Goal: Task Accomplishment & Management: Use online tool/utility

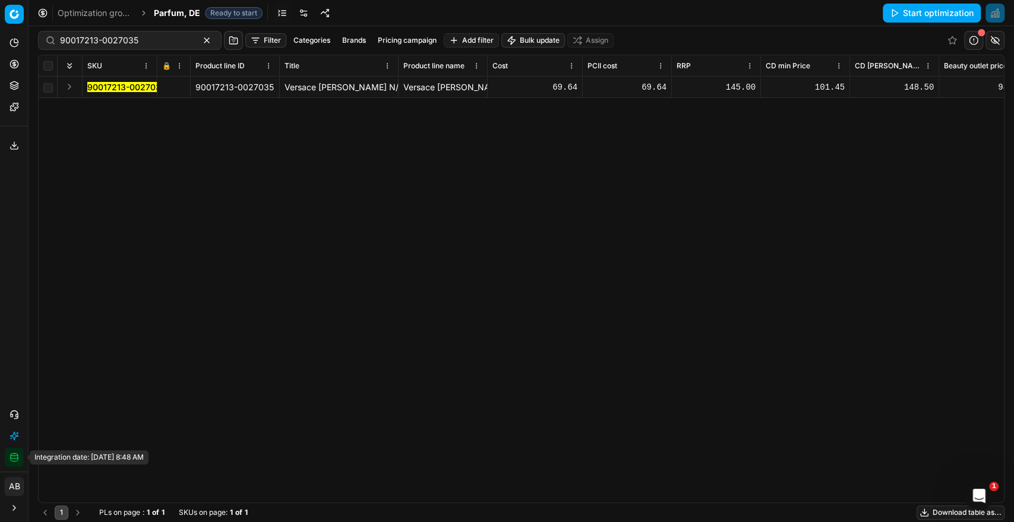
click at [8, 461] on button "Integration status" at bounding box center [14, 457] width 19 height 19
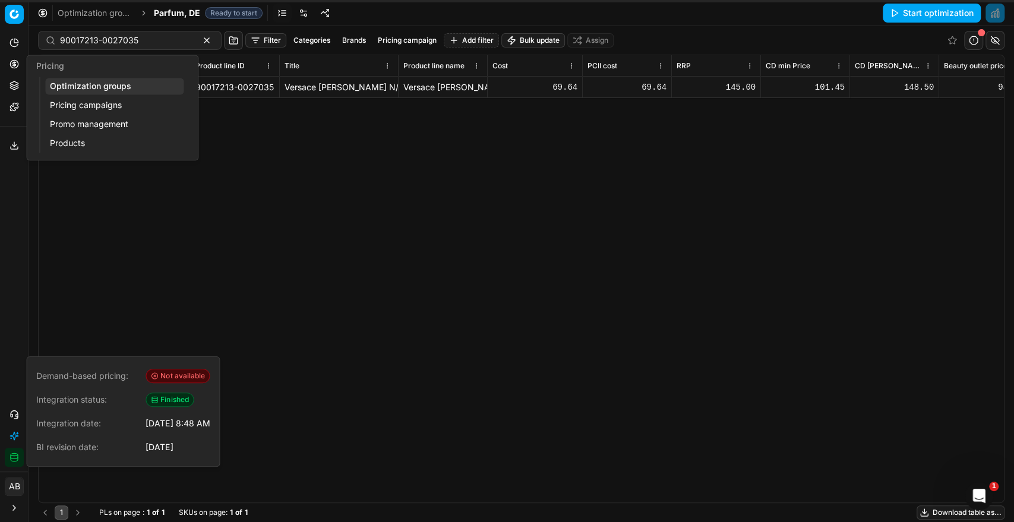
click at [71, 87] on link "Optimization groups" at bounding box center [114, 86] width 138 height 17
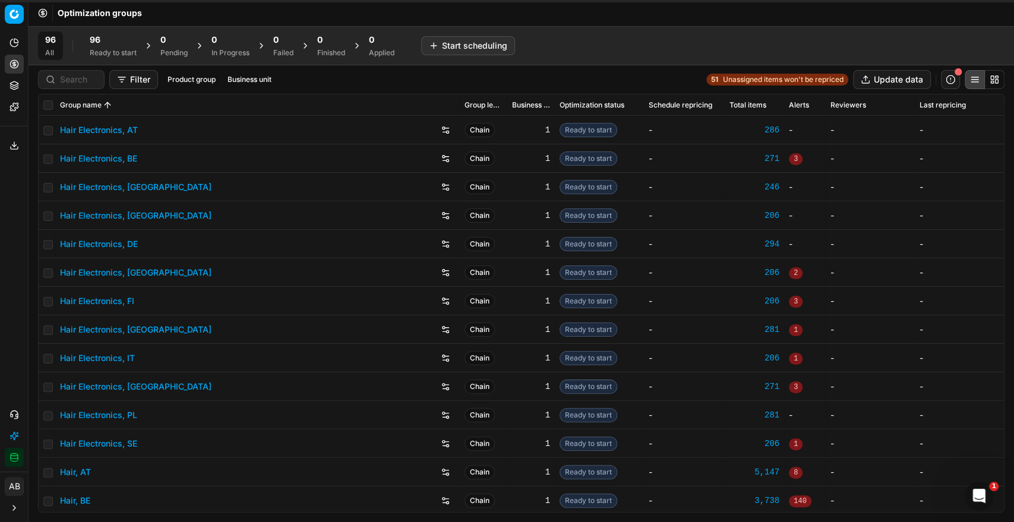
click at [103, 46] on div "96 Ready to start" at bounding box center [113, 46] width 47 height 24
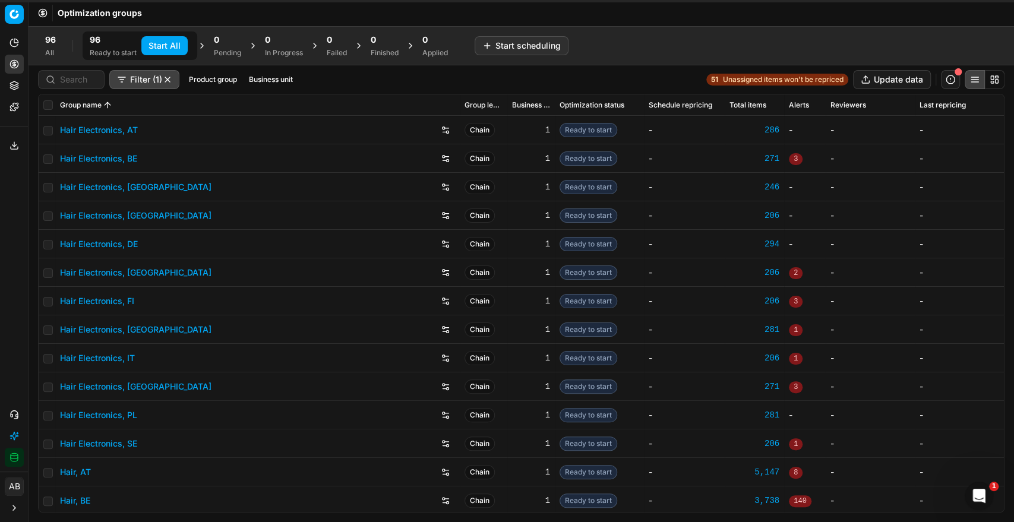
click at [180, 39] on button "Start All" at bounding box center [164, 45] width 46 height 19
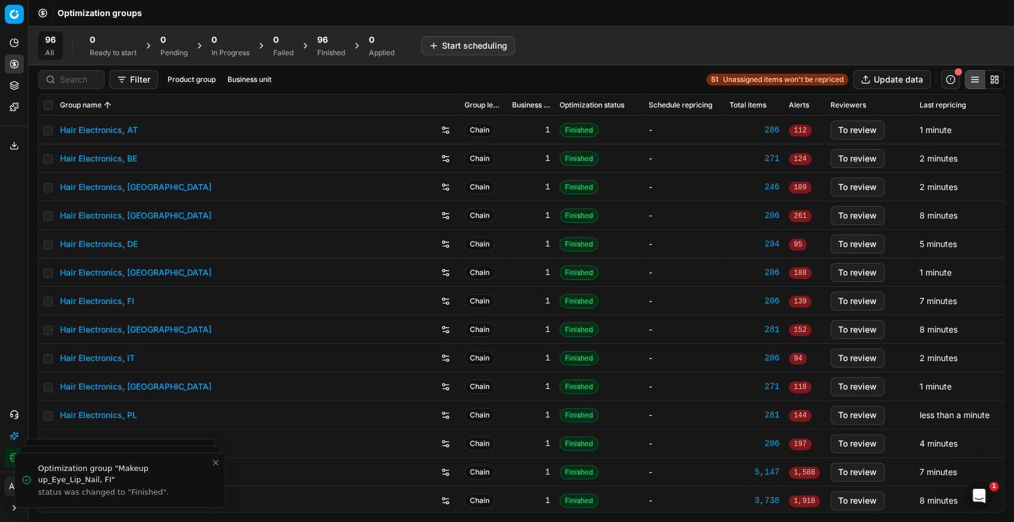
click at [336, 47] on div "96 Finished" at bounding box center [331, 46] width 28 height 24
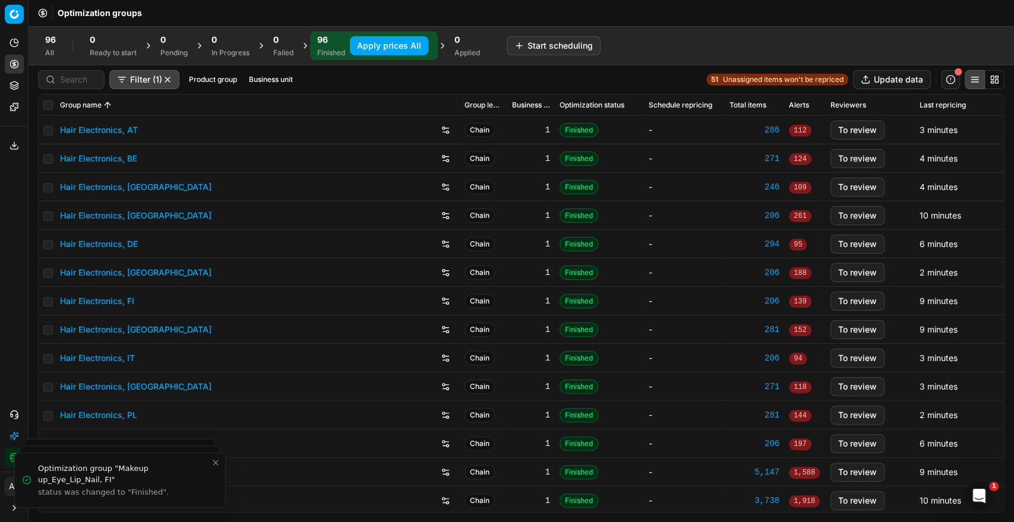
click at [372, 43] on button "Apply prices All" at bounding box center [389, 45] width 78 height 19
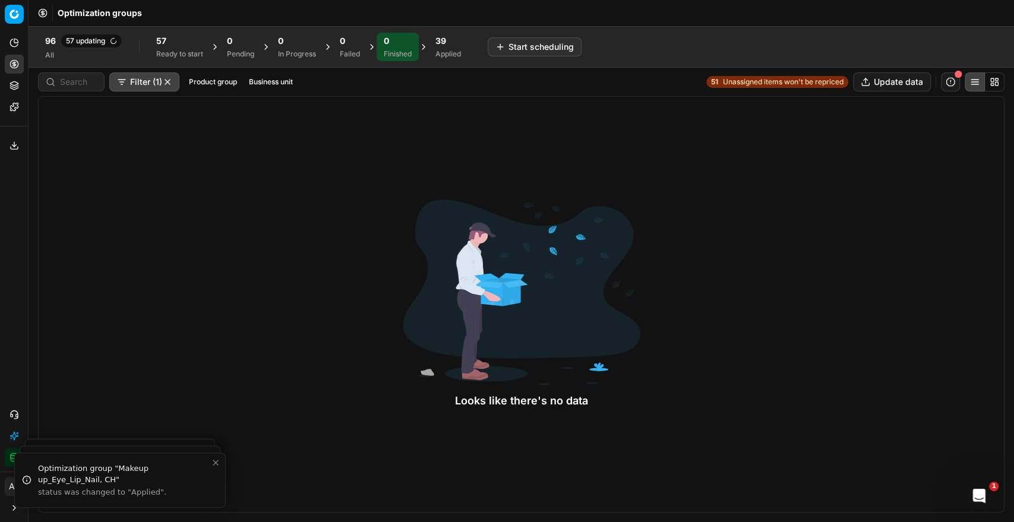
click at [446, 40] on span "39" at bounding box center [440, 41] width 11 height 12
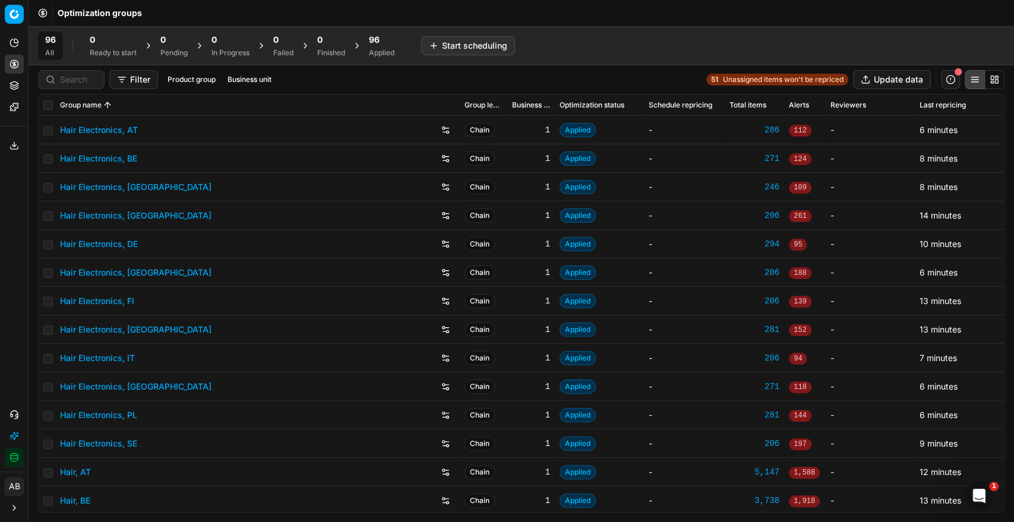
click at [393, 38] on div "96" at bounding box center [382, 40] width 26 height 12
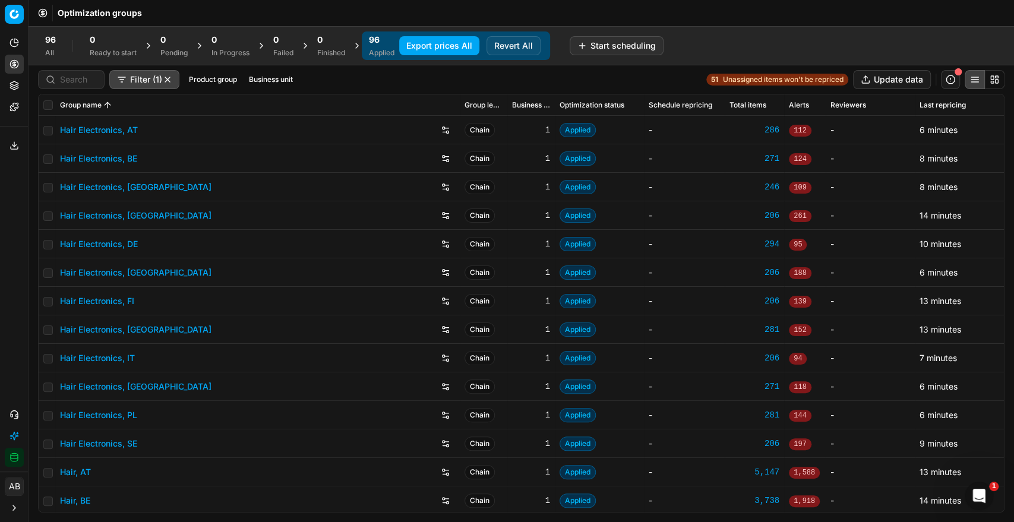
click at [283, 73] on button "Business unit" at bounding box center [270, 79] width 53 height 14
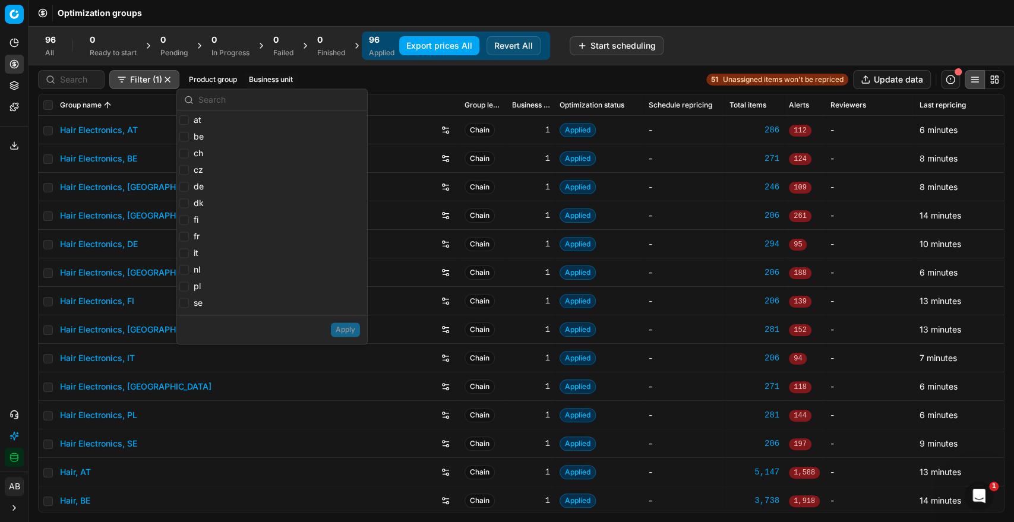
click at [189, 184] on label "de" at bounding box center [191, 187] width 24 height 12
click at [189, 184] on input "de" at bounding box center [184, 187] width 10 height 10
checkbox input "true"
click at [334, 324] on button "Apply" at bounding box center [345, 329] width 29 height 14
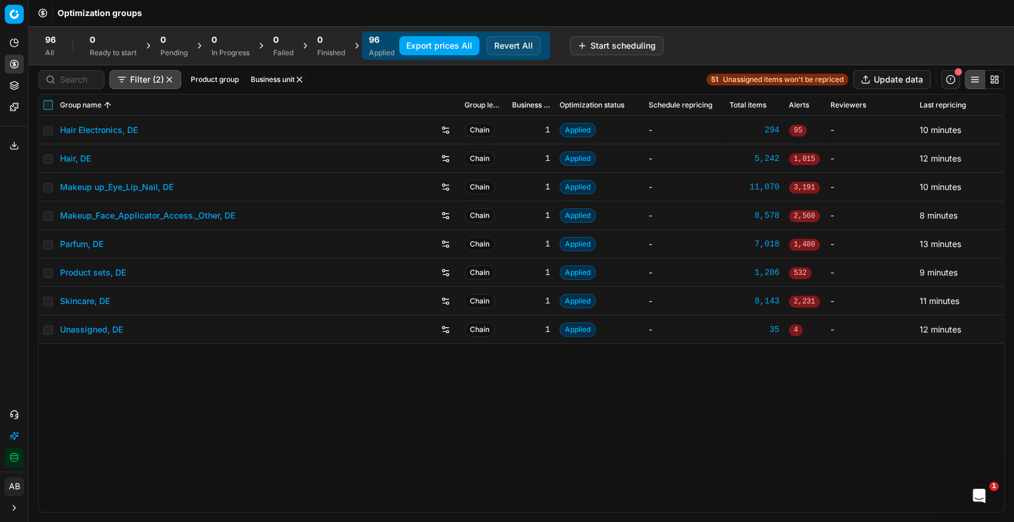
click at [49, 104] on input "checkbox" at bounding box center [48, 105] width 10 height 10
checkbox input "true"
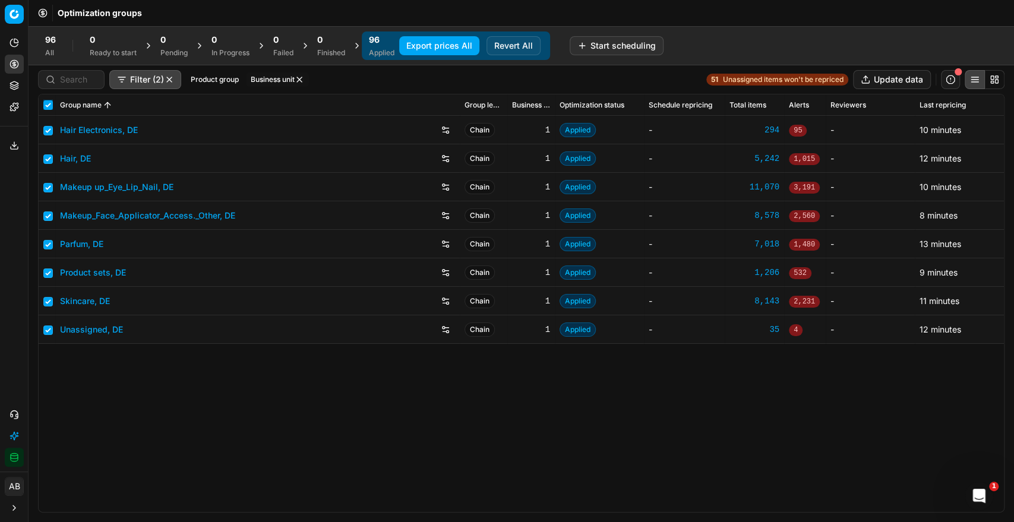
checkbox input "true"
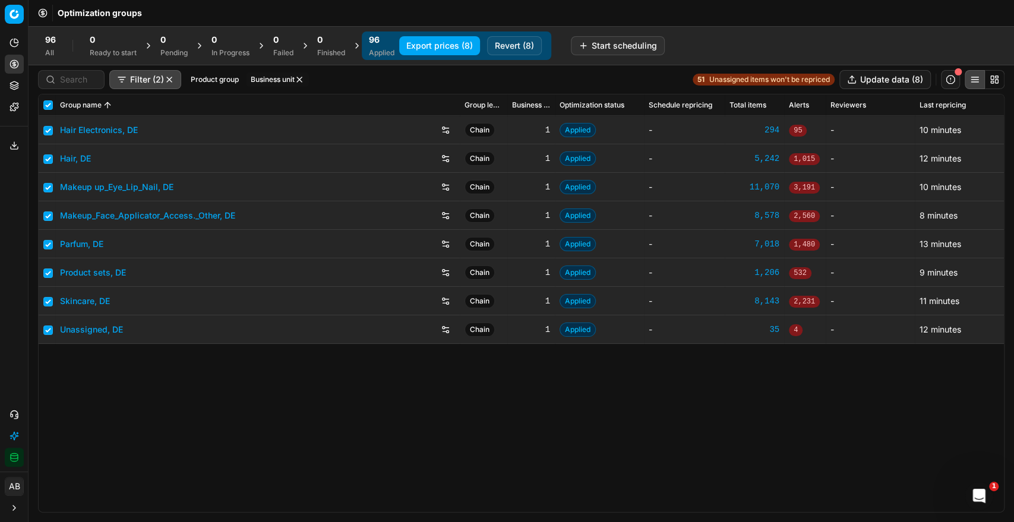
click at [461, 46] on button "Export prices (8)" at bounding box center [439, 45] width 81 height 19
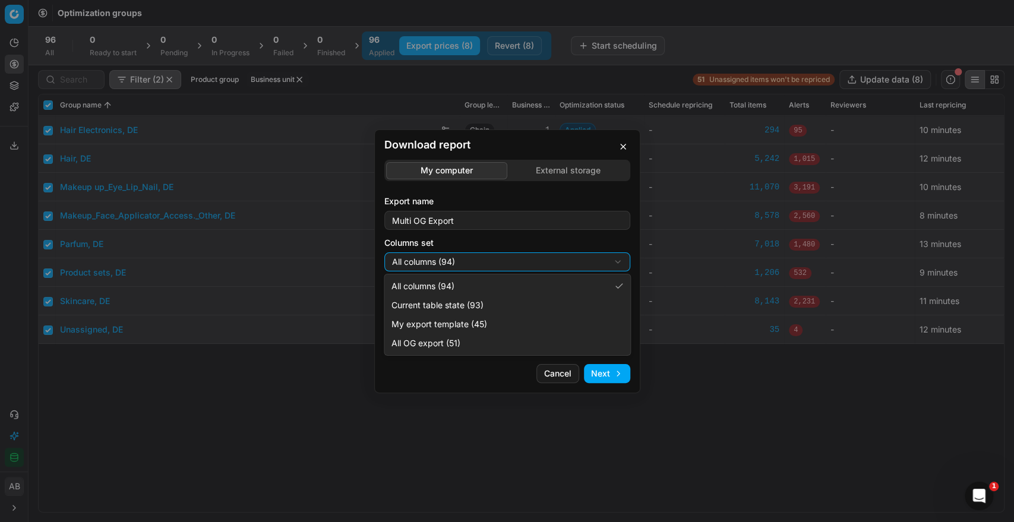
click at [509, 265] on div "Download report My computer External storage Export name Multi OG Export Column…" at bounding box center [507, 261] width 1014 height 522
select select "custom"
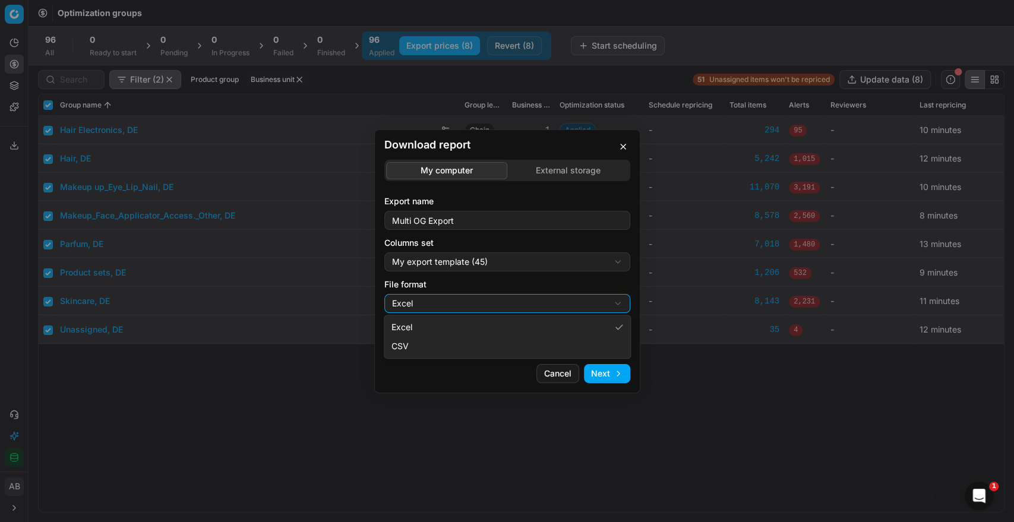
click at [452, 311] on div "Download report My computer External storage Export name Multi OG Export Column…" at bounding box center [507, 261] width 1014 height 522
select select "csv"
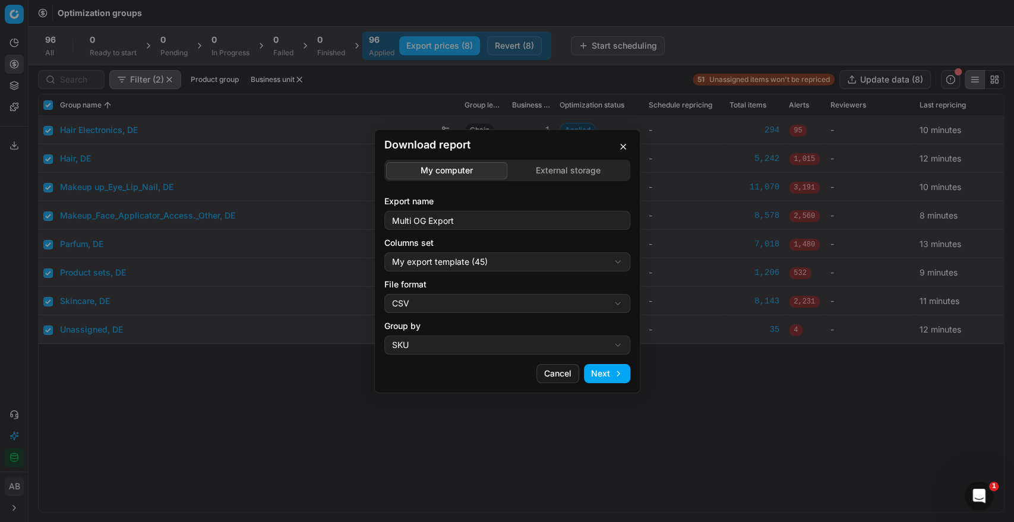
click at [596, 371] on button "Next" at bounding box center [607, 373] width 46 height 19
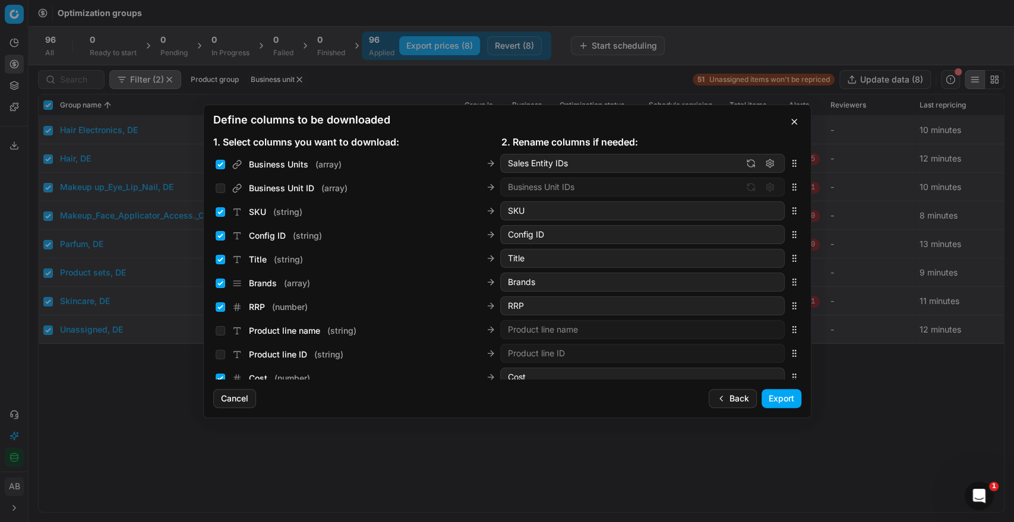
click at [774, 395] on button "Export" at bounding box center [781, 398] width 40 height 19
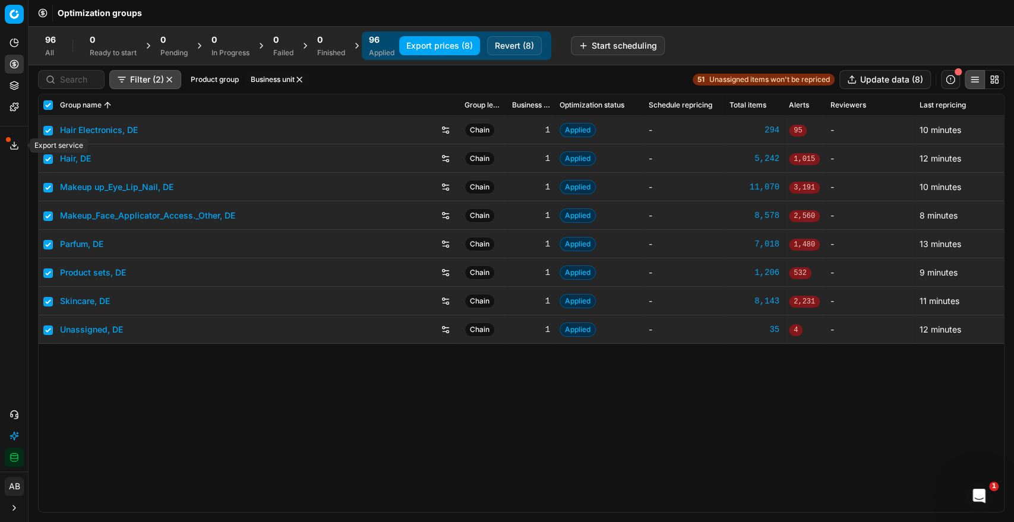
click at [10, 151] on button "Export service" at bounding box center [14, 145] width 19 height 19
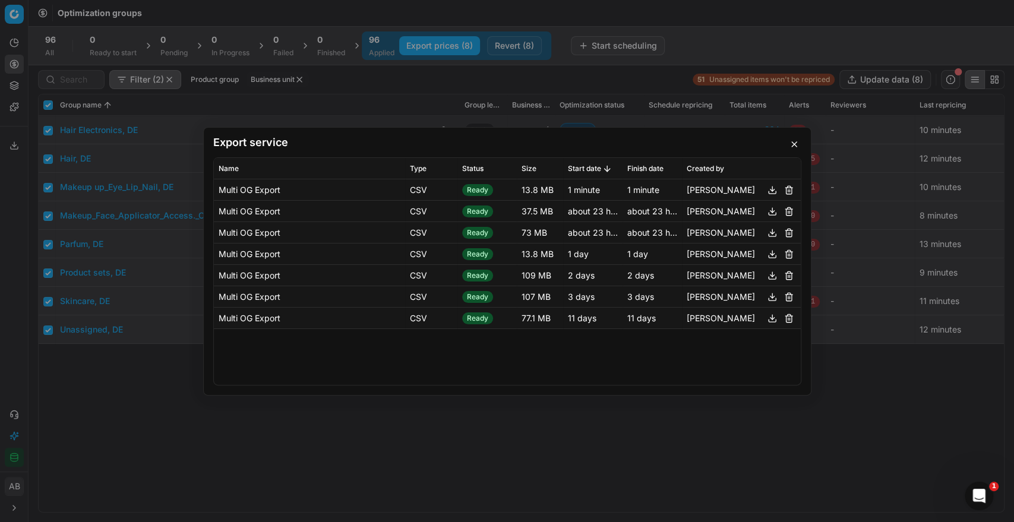
click at [768, 192] on button "button" at bounding box center [772, 189] width 14 height 14
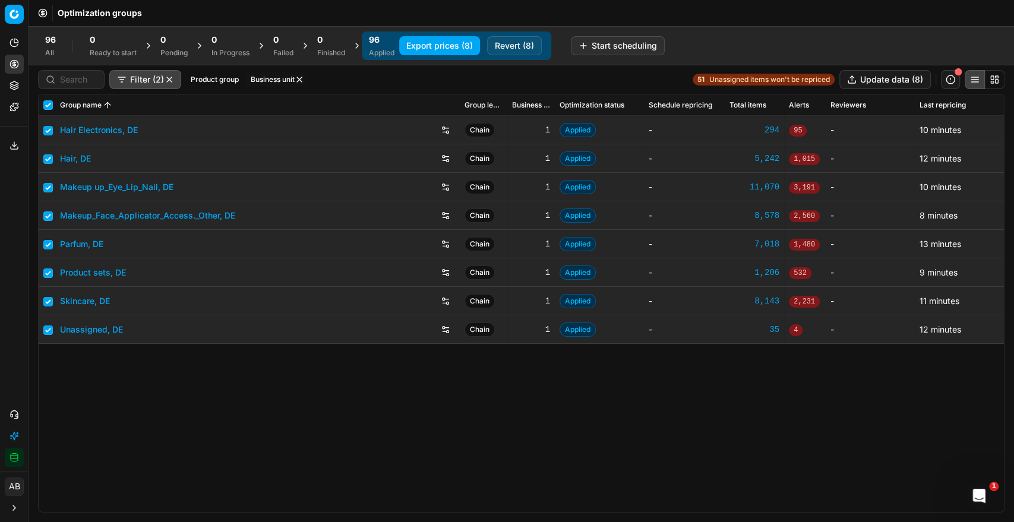
click at [195, 468] on div "Export service Name Type Status Size Start date Finish date Created by Multi OG…" at bounding box center [507, 261] width 1014 height 522
drag, startPoint x: 195, startPoint y: 468, endPoint x: 259, endPoint y: 479, distance: 65.0
click at [259, 479] on div "Hair Electronics, DE Chain 1 Applied - 294 95 - 10 minutes Hair, DE Chain 1 App…" at bounding box center [521, 314] width 965 height 396
click at [49, 108] on input "checkbox" at bounding box center [48, 105] width 10 height 10
checkbox input "false"
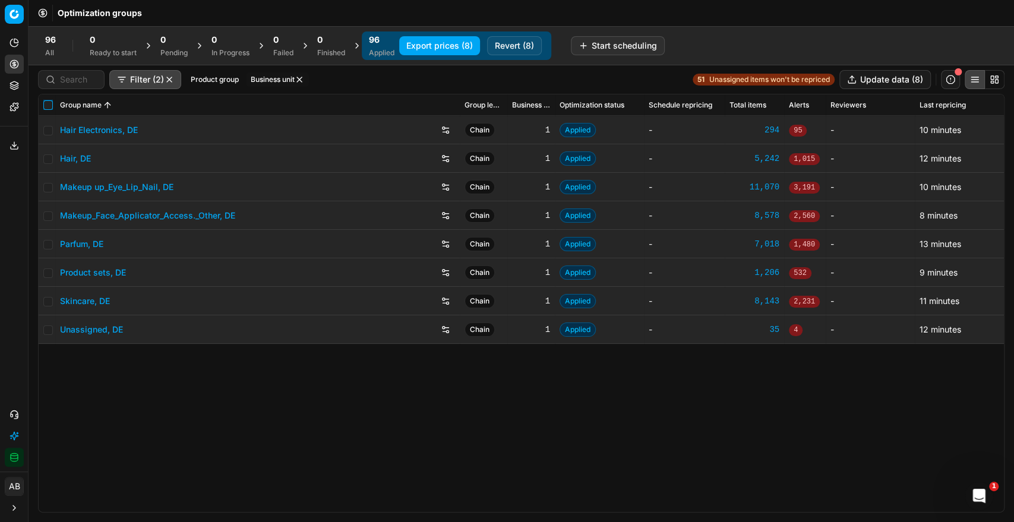
checkbox input "false"
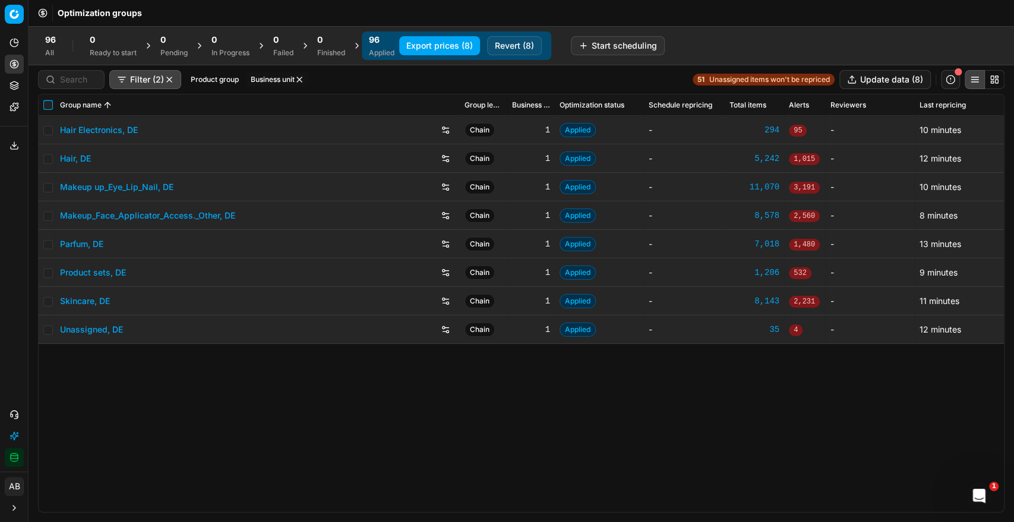
checkbox input "false"
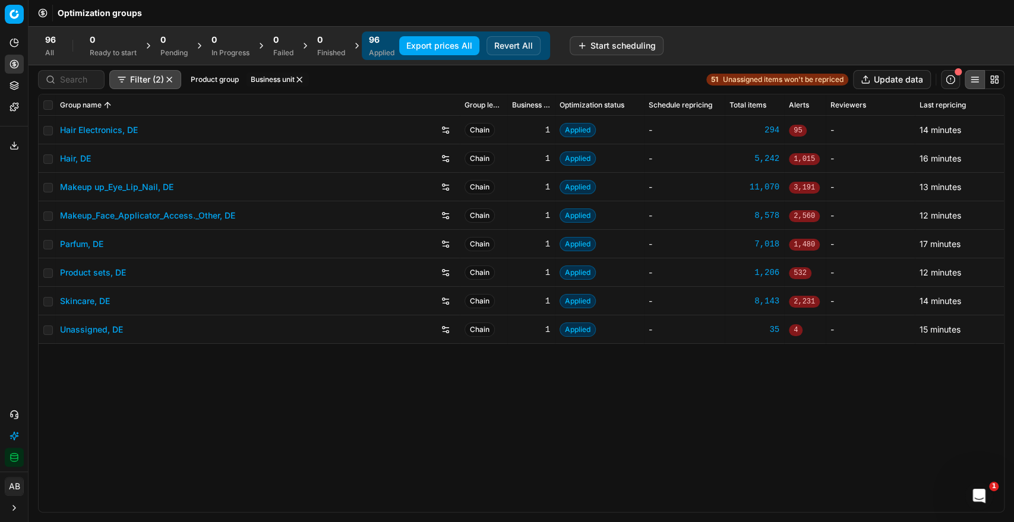
click at [284, 74] on button "Business unit" at bounding box center [277, 79] width 63 height 14
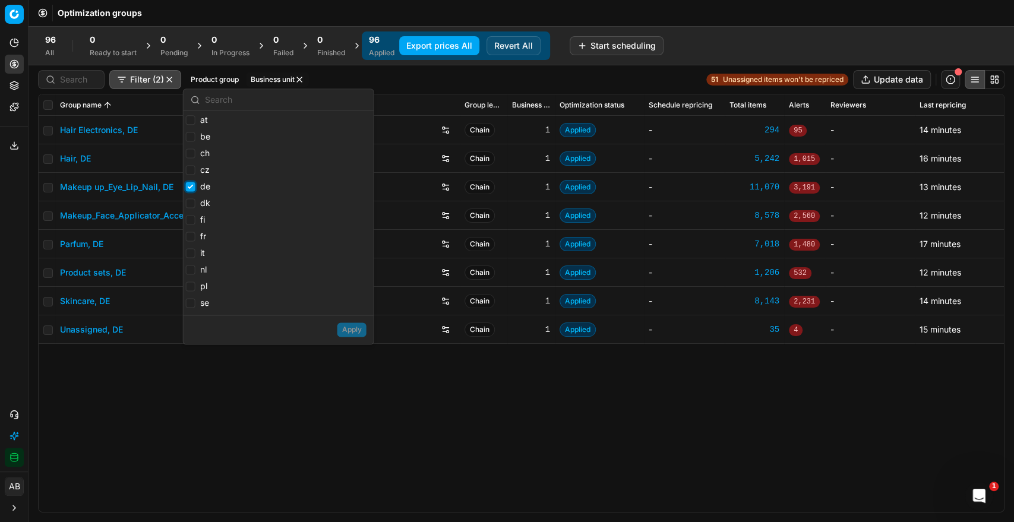
click at [190, 189] on input "de" at bounding box center [191, 187] width 10 height 10
checkbox input "false"
click at [196, 120] on label "at" at bounding box center [197, 120] width 22 height 12
click at [195, 120] on input "at" at bounding box center [191, 120] width 10 height 10
checkbox input "true"
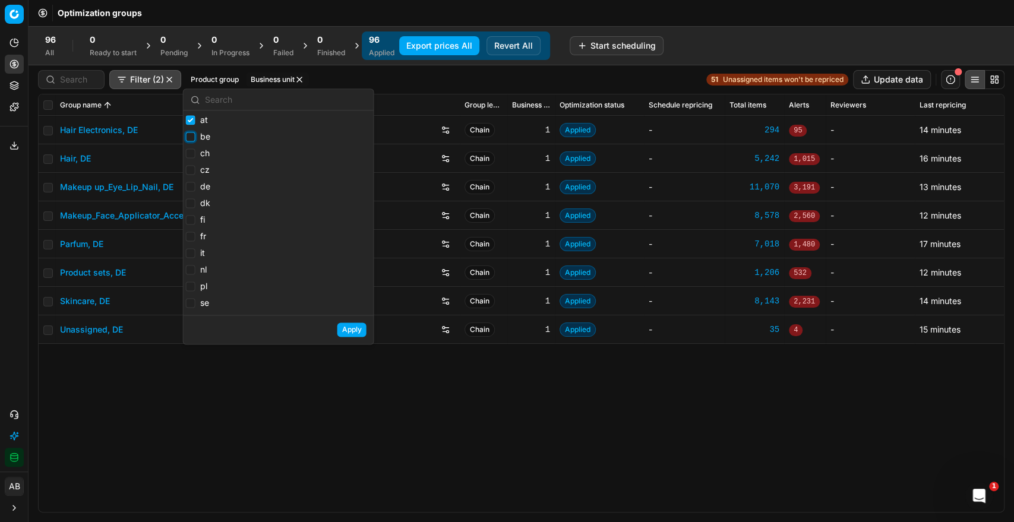
click at [191, 137] on input "be" at bounding box center [191, 137] width 10 height 10
checkbox input "true"
click at [191, 154] on input "ch" at bounding box center [191, 153] width 10 height 10
checkbox input "true"
click at [190, 235] on input "fr" at bounding box center [191, 237] width 10 height 10
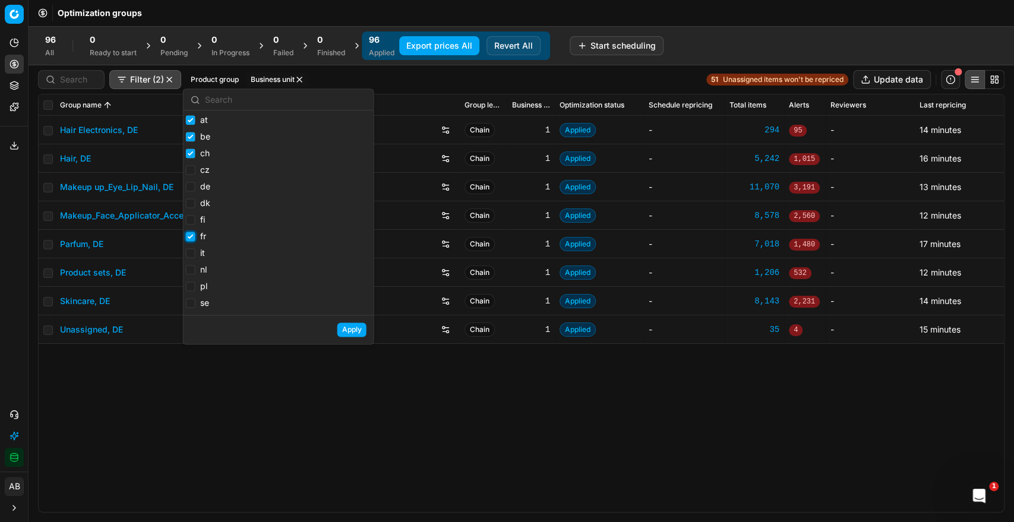
checkbox input "true"
click at [190, 273] on input "nl" at bounding box center [191, 270] width 10 height 10
checkbox input "true"
click at [188, 292] on label "pl" at bounding box center [196, 286] width 21 height 12
click at [188, 291] on input "pl" at bounding box center [191, 286] width 10 height 10
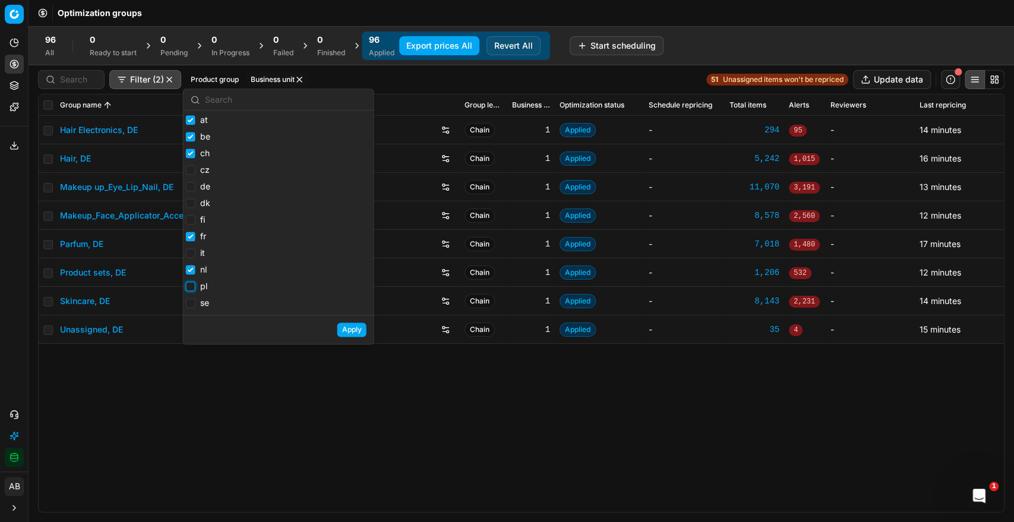
checkbox input "true"
click at [343, 328] on button "Apply" at bounding box center [351, 329] width 29 height 14
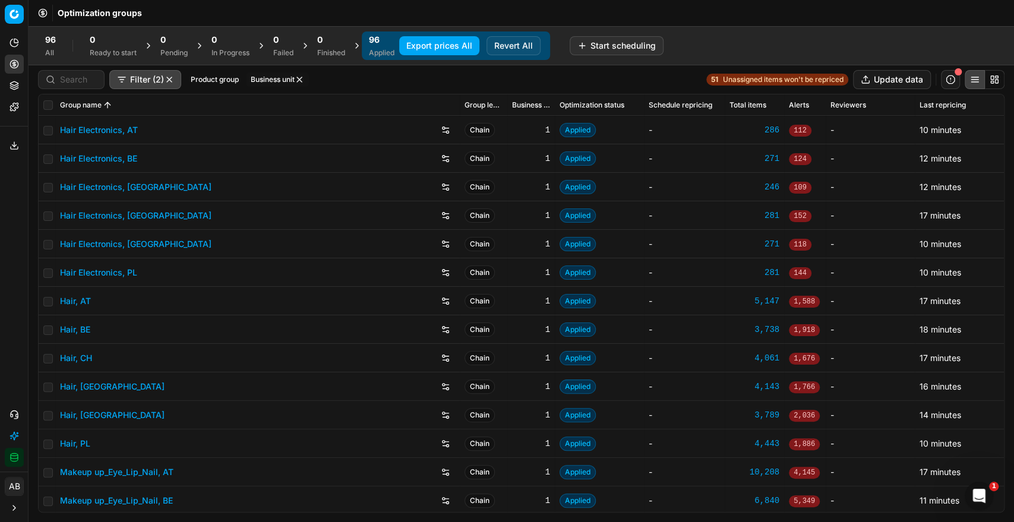
click at [48, 109] on th at bounding box center [47, 104] width 17 height 21
click at [50, 106] on input "checkbox" at bounding box center [48, 105] width 10 height 10
checkbox input "true"
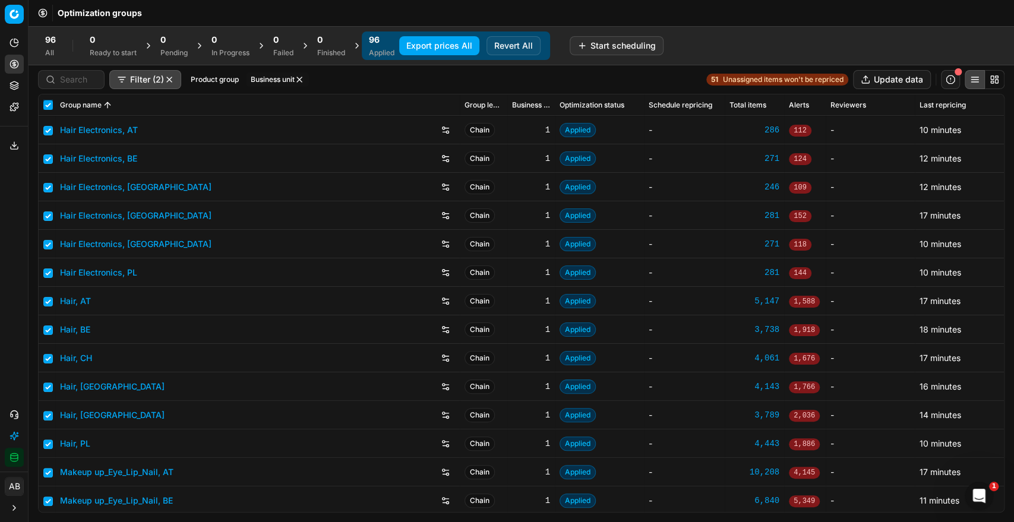
checkbox input "true"
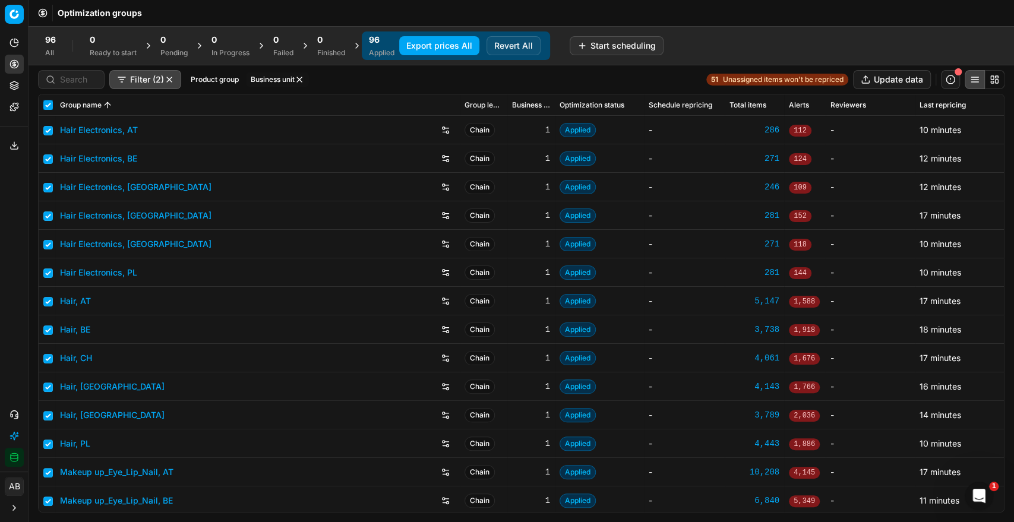
checkbox input "true"
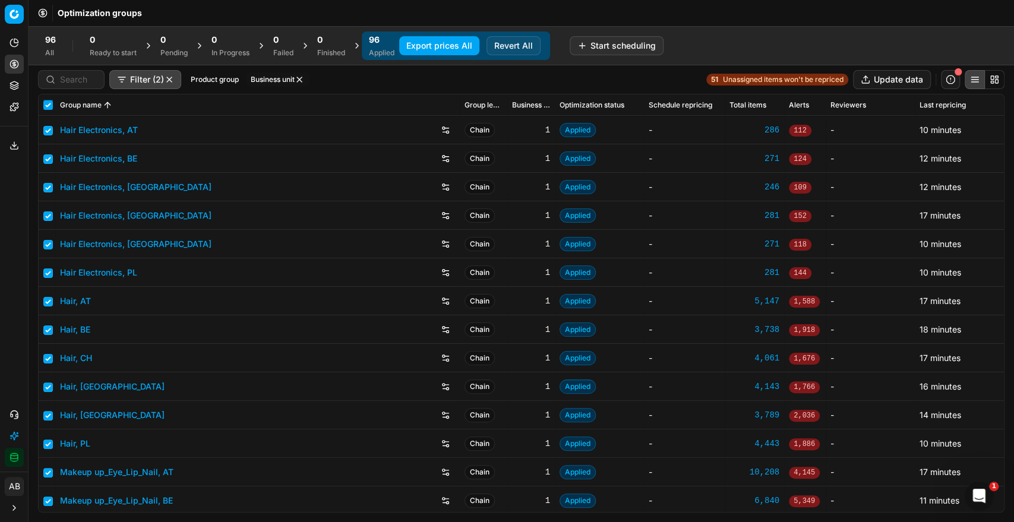
checkbox input "true"
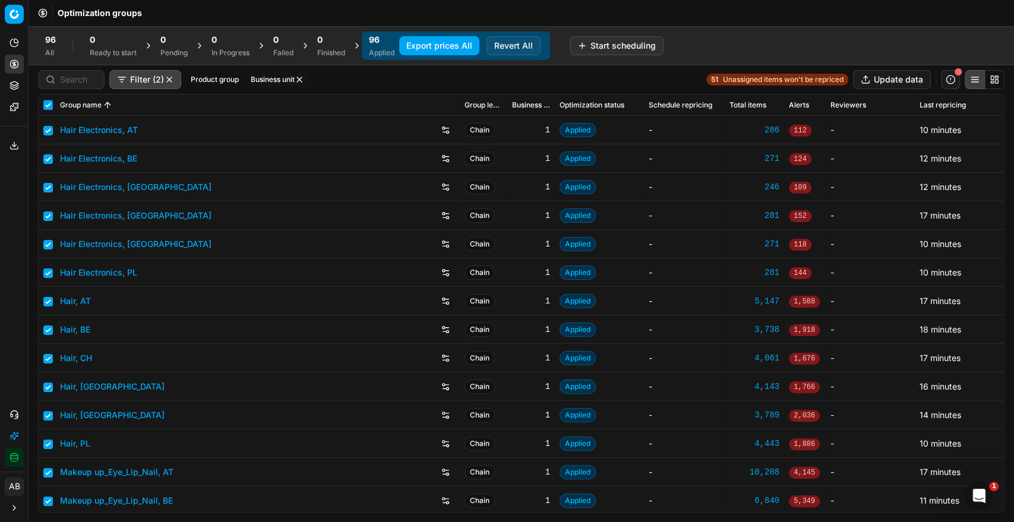
checkbox input "true"
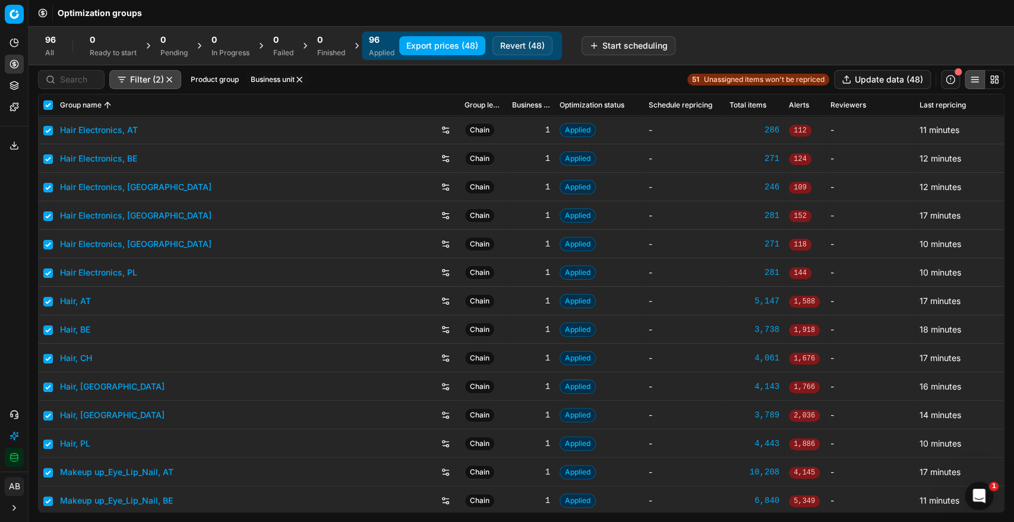
click at [463, 37] on button "Export prices (48)" at bounding box center [442, 45] width 86 height 19
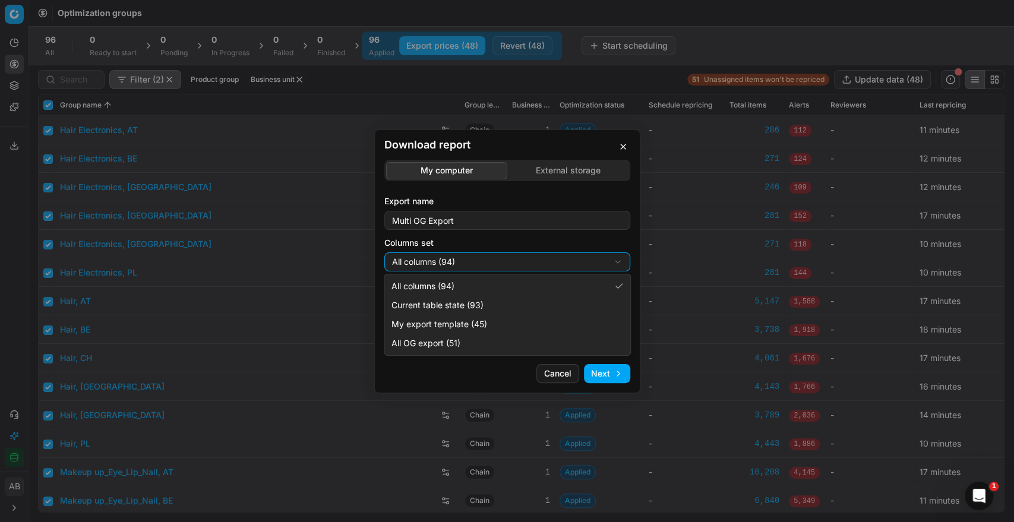
click at [492, 267] on div "Download report My computer External storage Export name Multi OG Export Column…" at bounding box center [507, 261] width 1014 height 522
select select "custom"
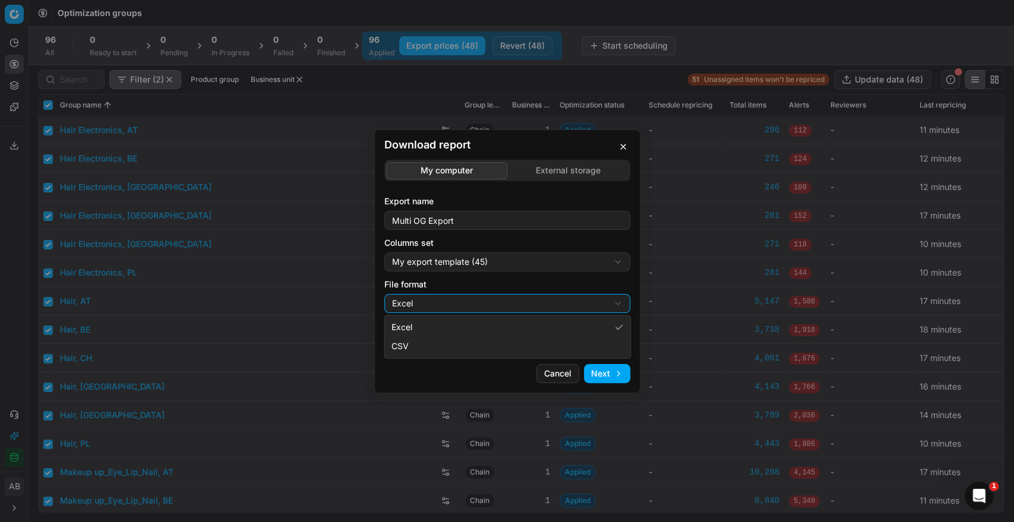
click at [449, 306] on div "Download report My computer External storage Export name Multi OG Export Column…" at bounding box center [507, 261] width 1014 height 522
select select "csv"
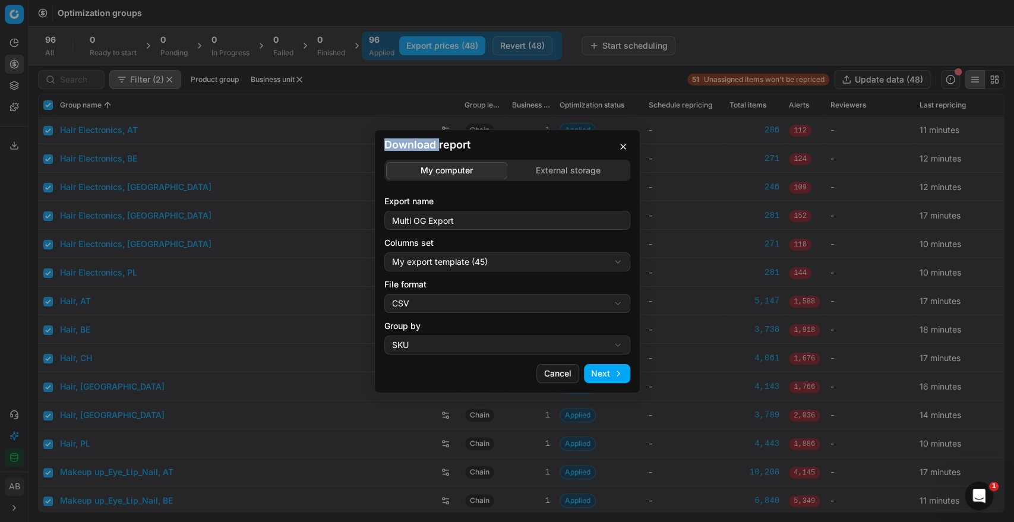
click at [593, 367] on button "Next" at bounding box center [607, 373] width 46 height 19
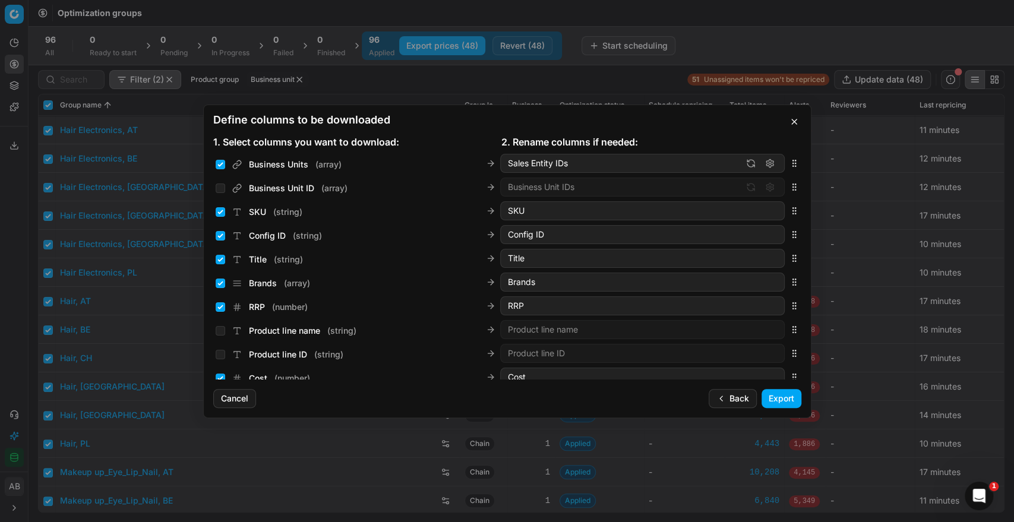
click at [776, 395] on button "Export" at bounding box center [781, 398] width 40 height 19
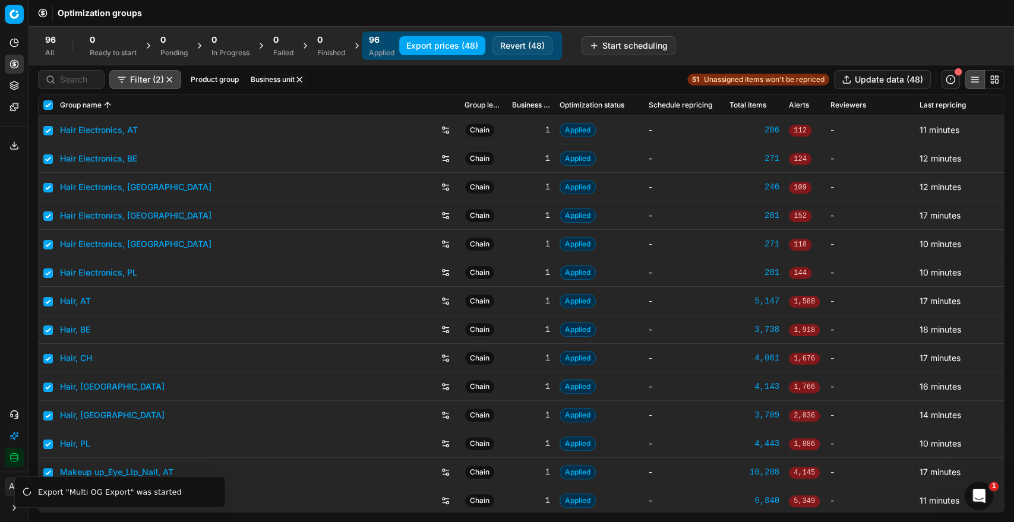
click at [266, 84] on button "Business unit" at bounding box center [277, 79] width 63 height 14
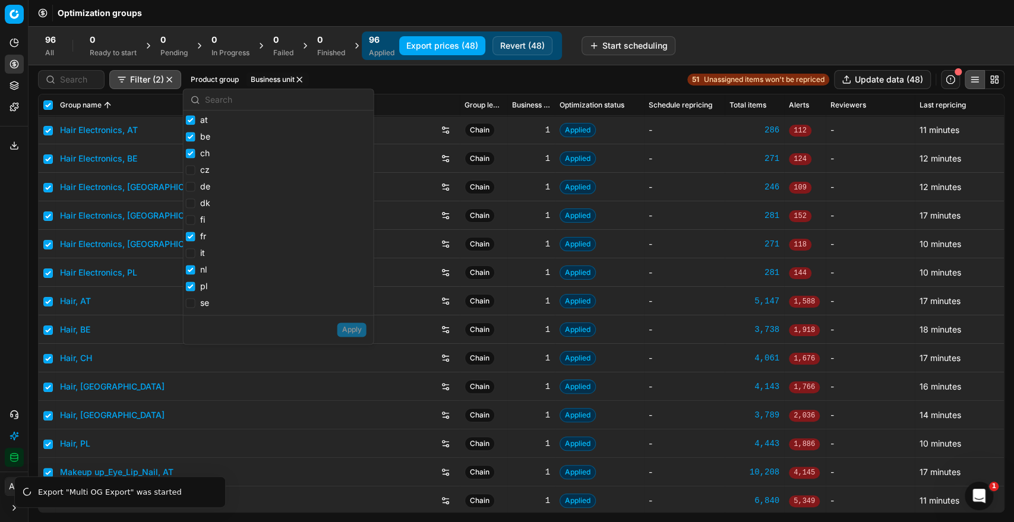
click at [300, 80] on button "button" at bounding box center [300, 80] width 10 height 10
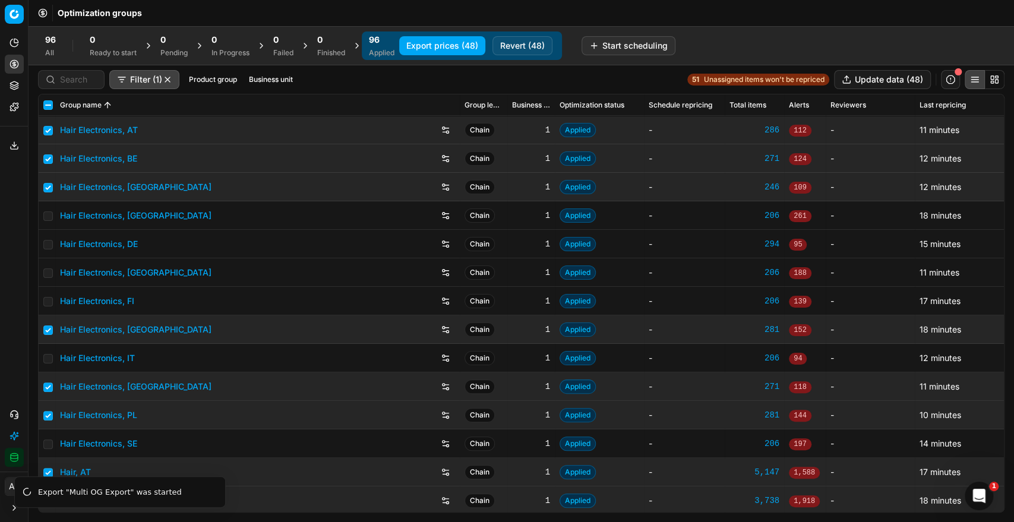
click at [280, 75] on button "Business unit" at bounding box center [270, 79] width 53 height 14
click at [52, 106] on div at bounding box center [49, 105] width 12 height 10
click at [46, 106] on input "checkbox" at bounding box center [48, 105] width 10 height 10
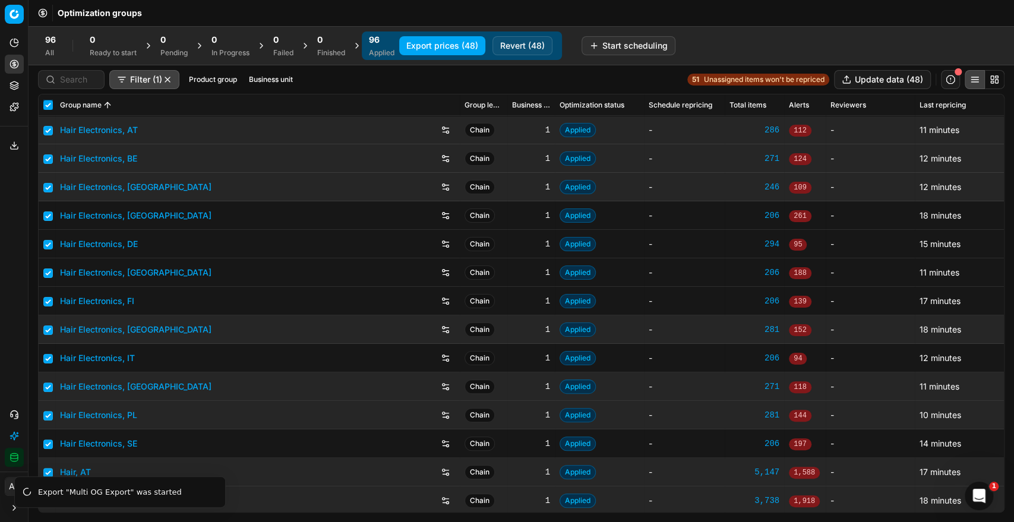
checkbox input "true"
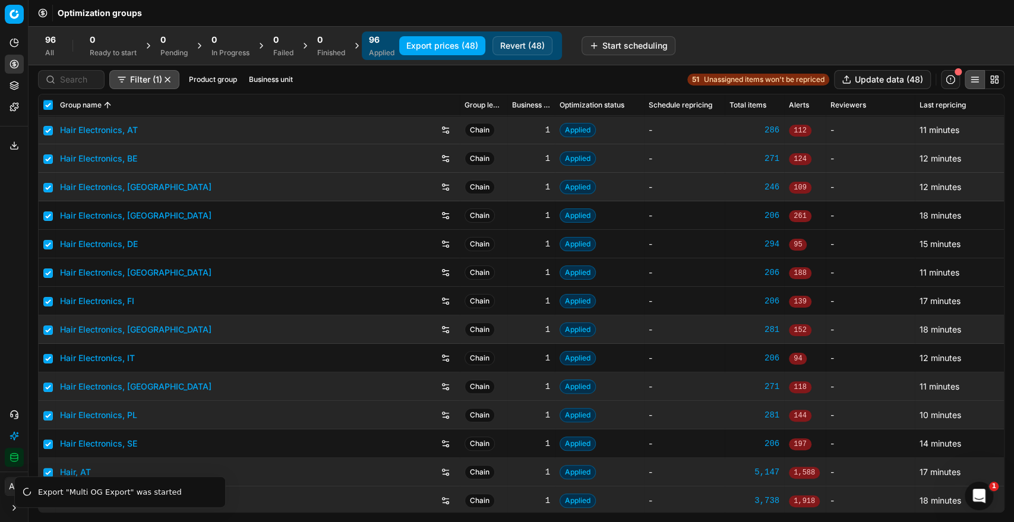
checkbox input "true"
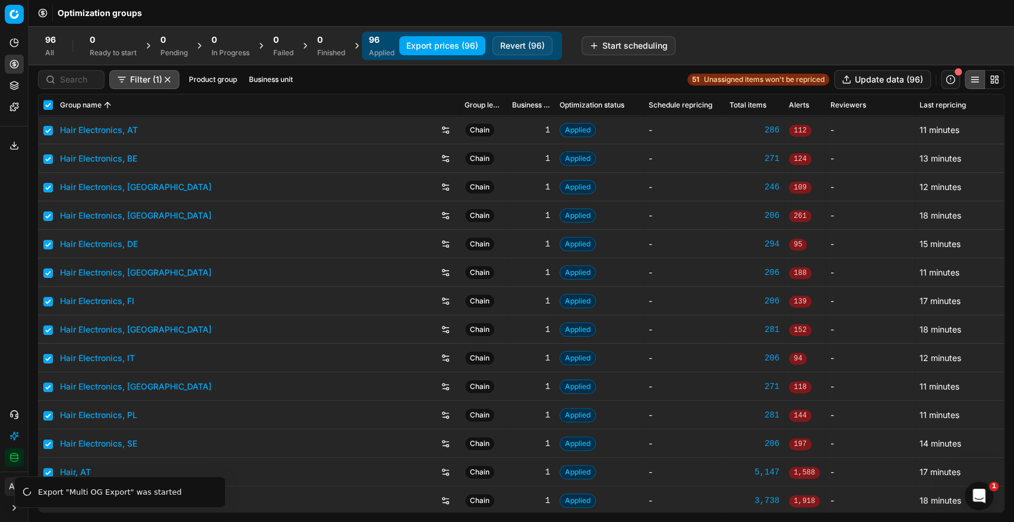
click at [46, 106] on input "checkbox" at bounding box center [48, 105] width 10 height 10
checkbox input "false"
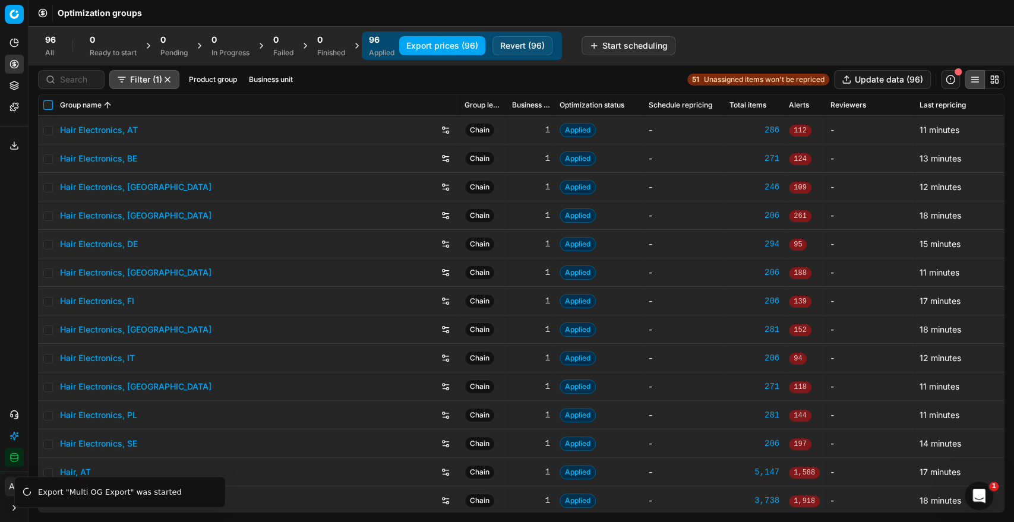
checkbox input "false"
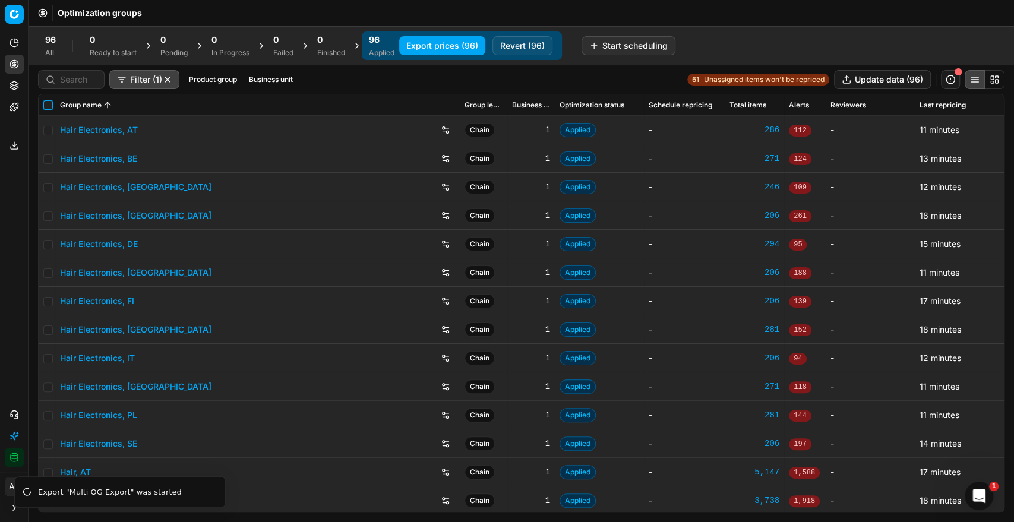
checkbox input "false"
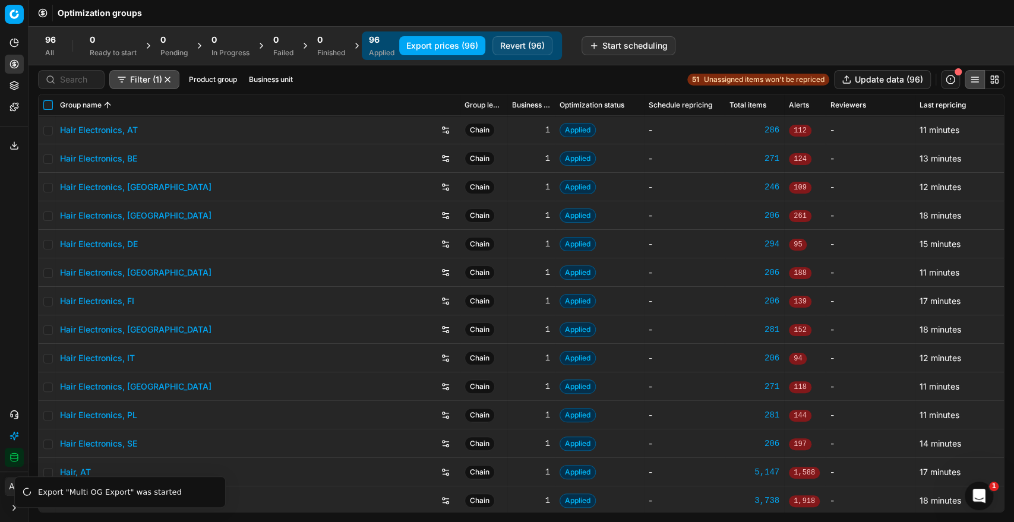
checkbox input "false"
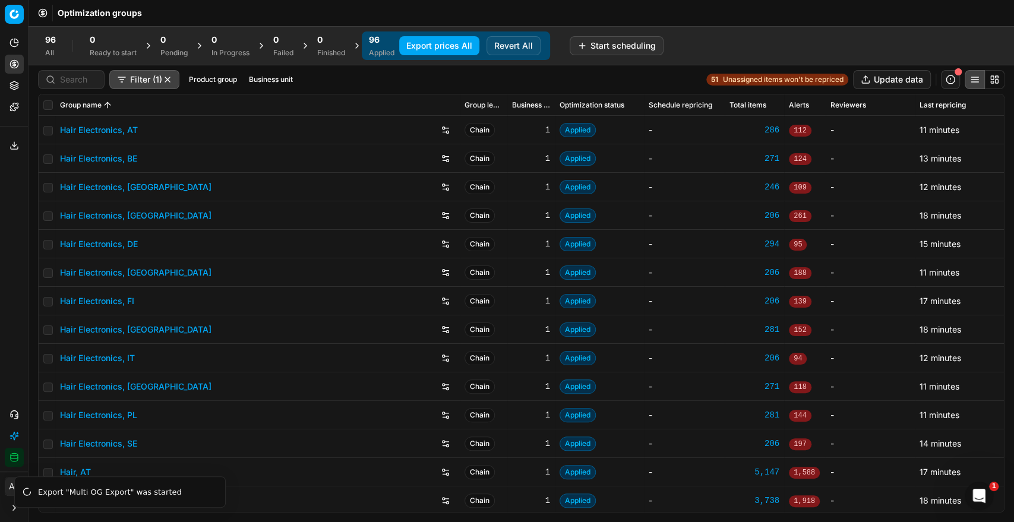
click at [261, 75] on button "Business unit" at bounding box center [270, 79] width 53 height 14
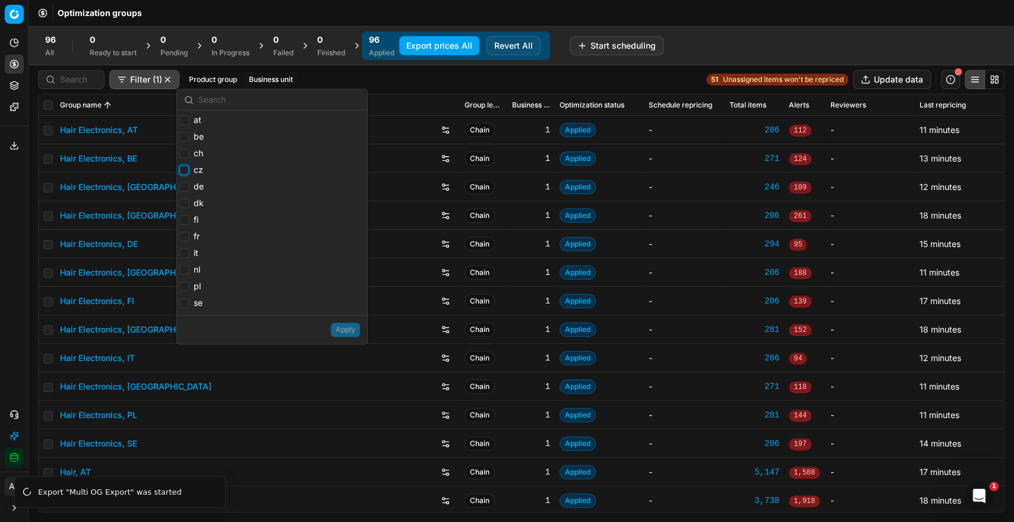
click at [184, 172] on input "cz" at bounding box center [184, 170] width 10 height 10
checkbox input "true"
click at [181, 219] on input "fi" at bounding box center [184, 220] width 10 height 10
checkbox input "true"
click at [183, 255] on input "it" at bounding box center [184, 253] width 10 height 10
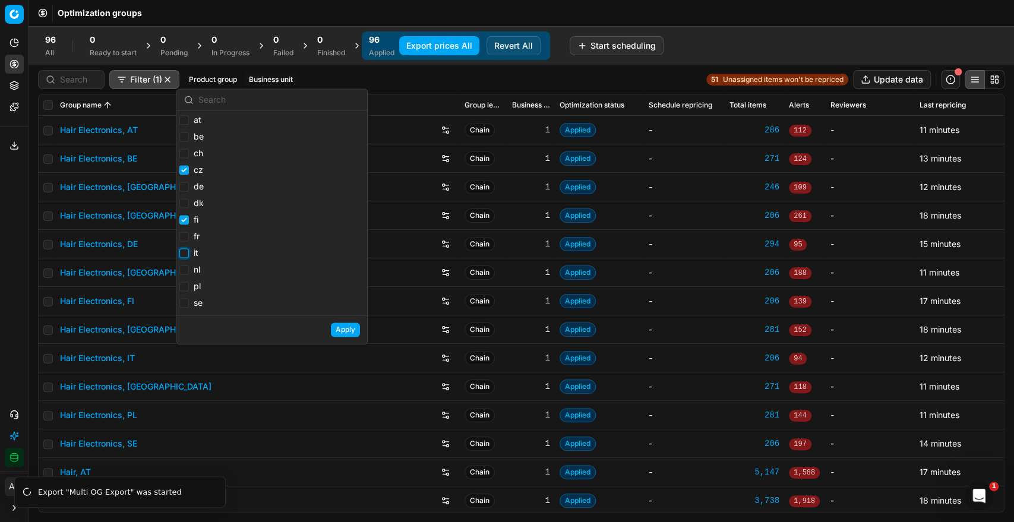
checkbox input "true"
click at [182, 302] on input "se" at bounding box center [184, 303] width 10 height 10
checkbox input "true"
click at [184, 199] on input "dk" at bounding box center [184, 203] width 10 height 10
checkbox input "true"
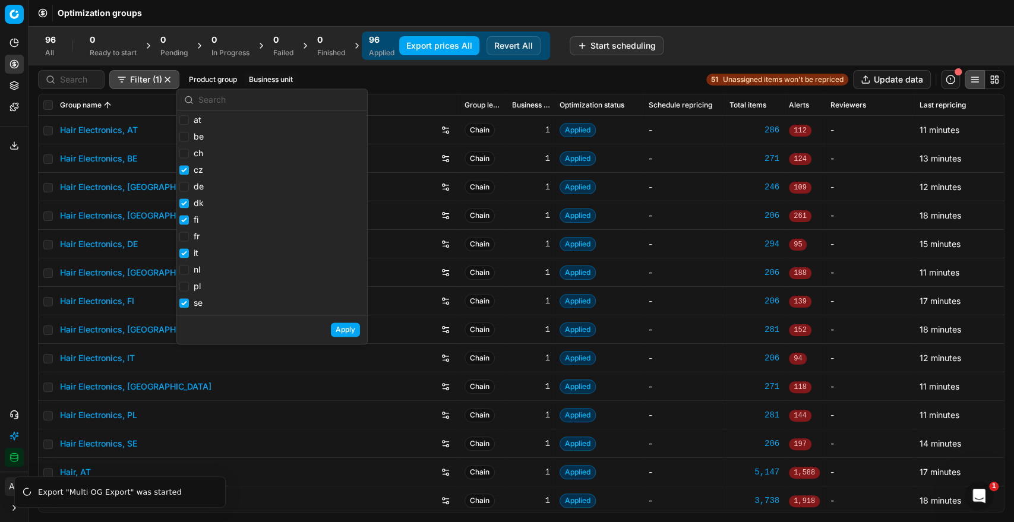
click at [342, 325] on button "Apply" at bounding box center [345, 329] width 29 height 14
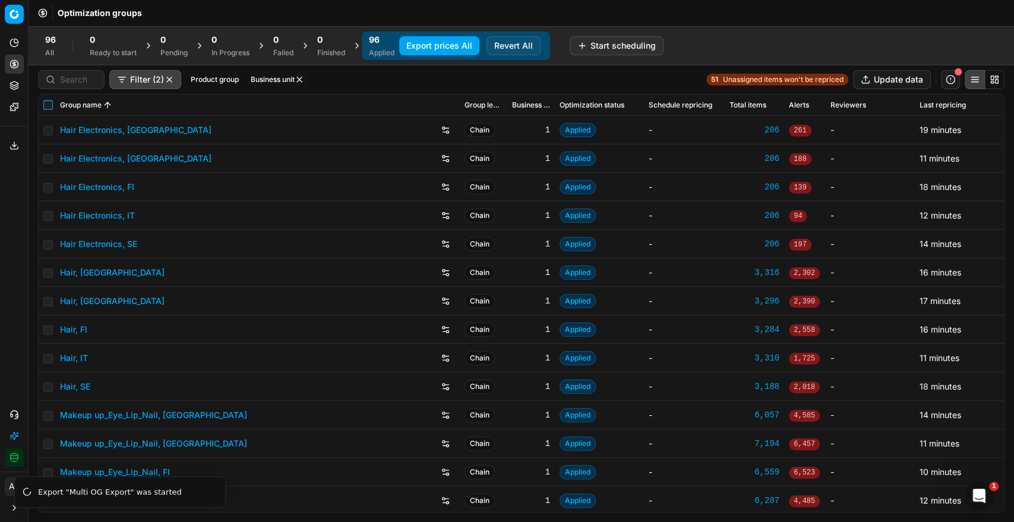
click at [51, 107] on input "checkbox" at bounding box center [48, 105] width 10 height 10
checkbox input "true"
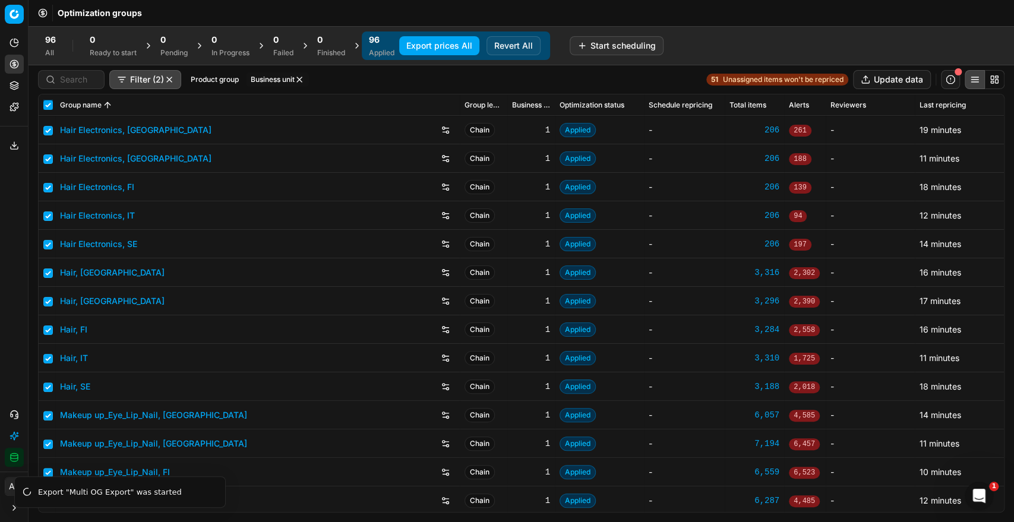
checkbox input "true"
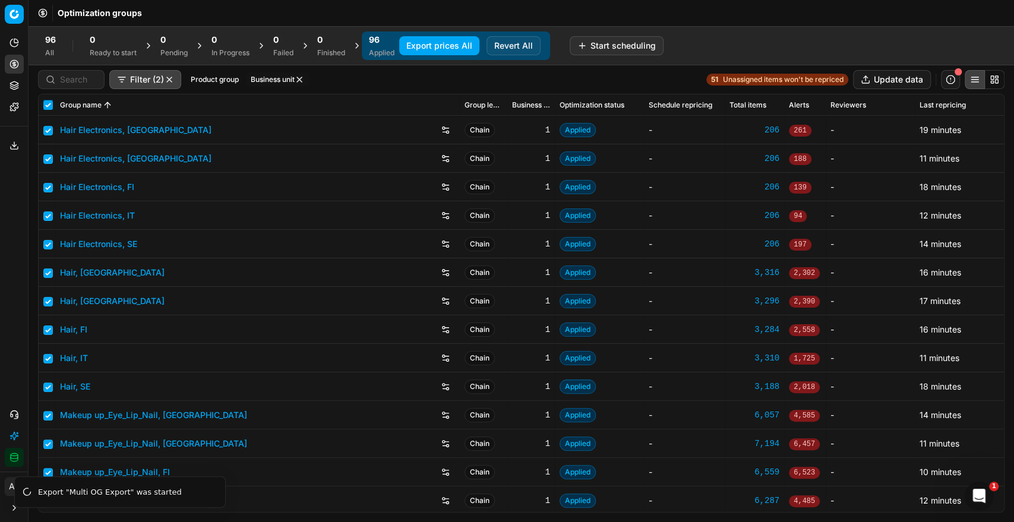
checkbox input "true"
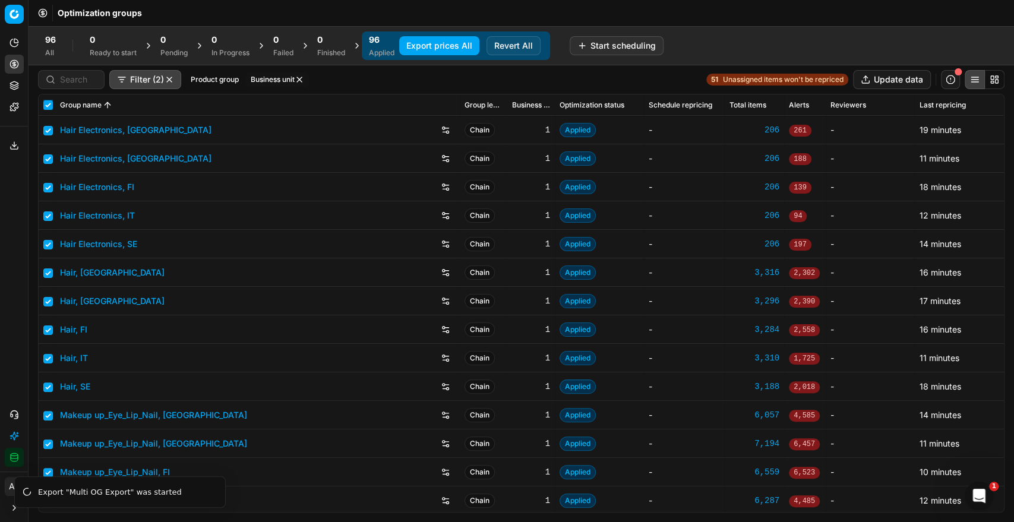
checkbox input "true"
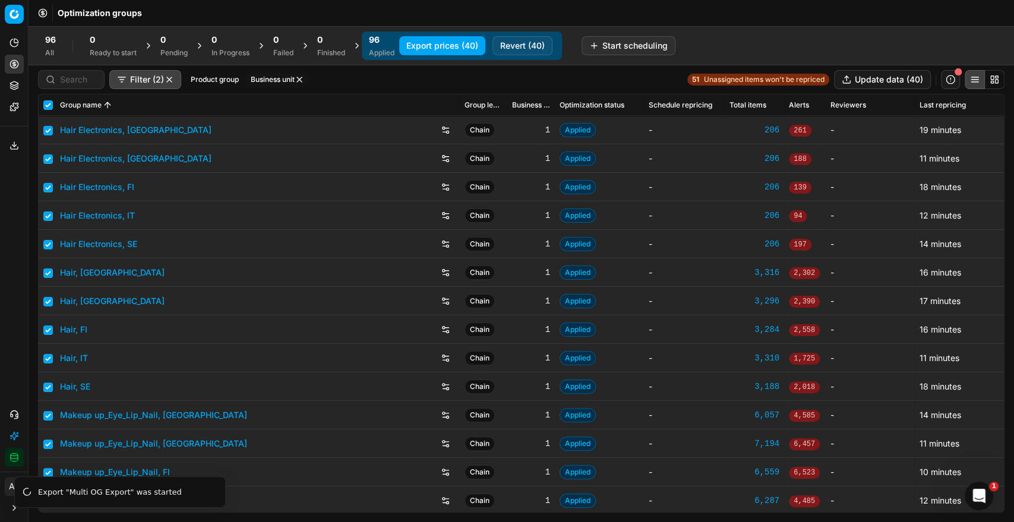
click at [448, 42] on button "Export prices (40)" at bounding box center [442, 45] width 86 height 19
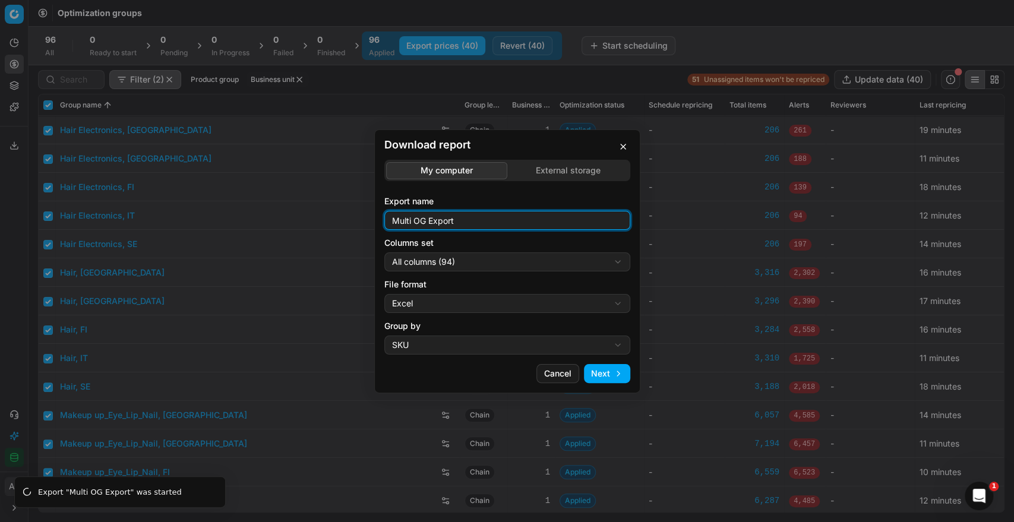
click at [486, 219] on input "Multi OG Export" at bounding box center [507, 220] width 235 height 18
type input "Multi OG Export_new"
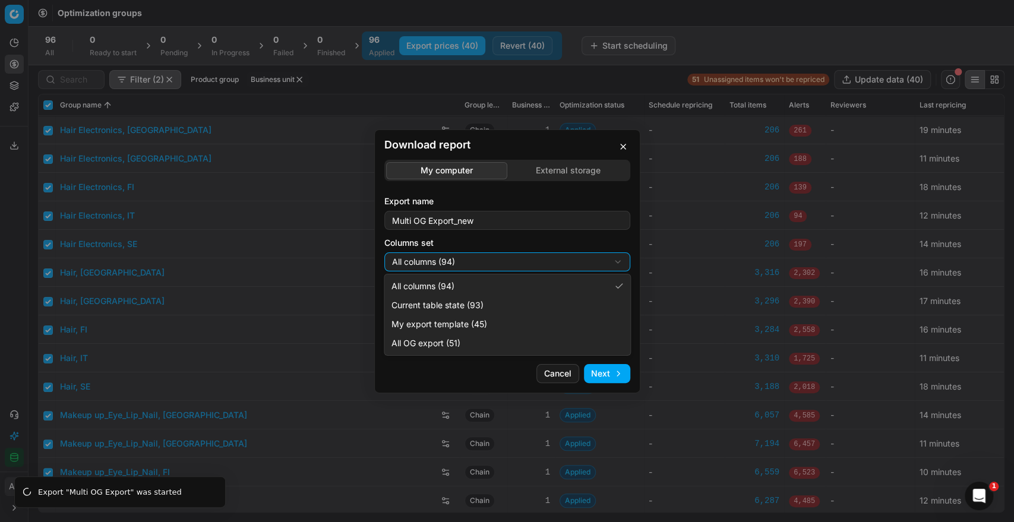
click at [504, 260] on div "Download report My computer External storage Export name Multi OG Export_new Co…" at bounding box center [507, 261] width 1014 height 522
select select "custom"
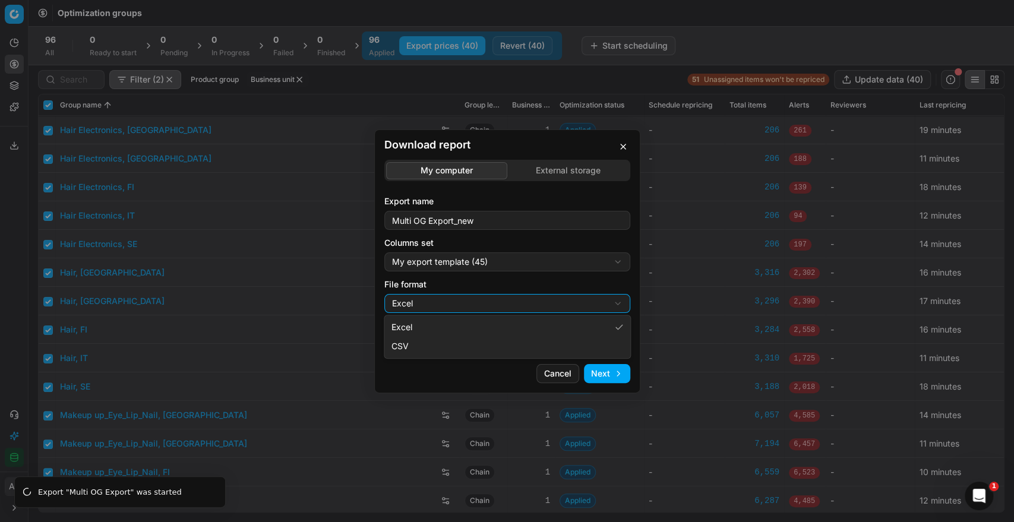
click at [432, 304] on div "Download report My computer External storage Export name Multi OG Export_new Co…" at bounding box center [507, 261] width 1014 height 522
select select "csv"
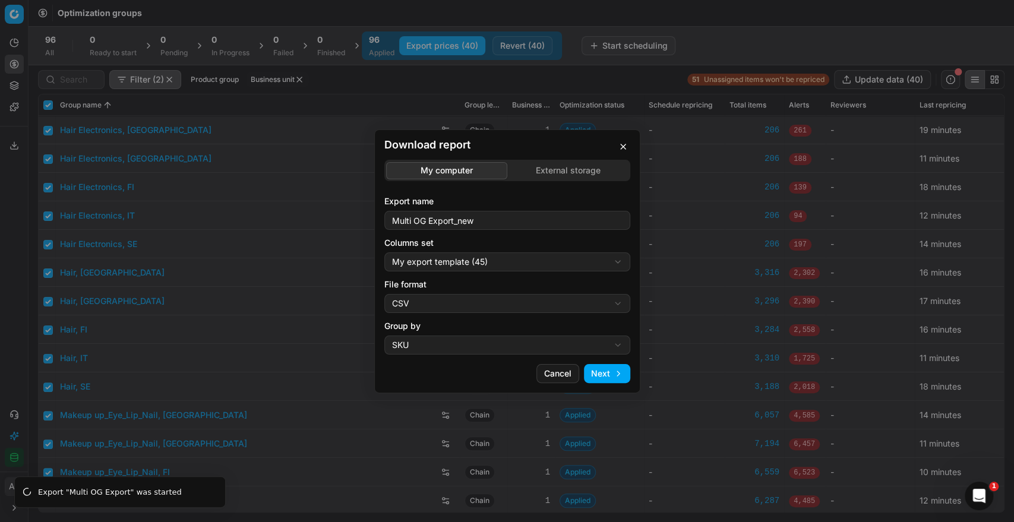
click at [600, 372] on button "Next" at bounding box center [607, 373] width 46 height 19
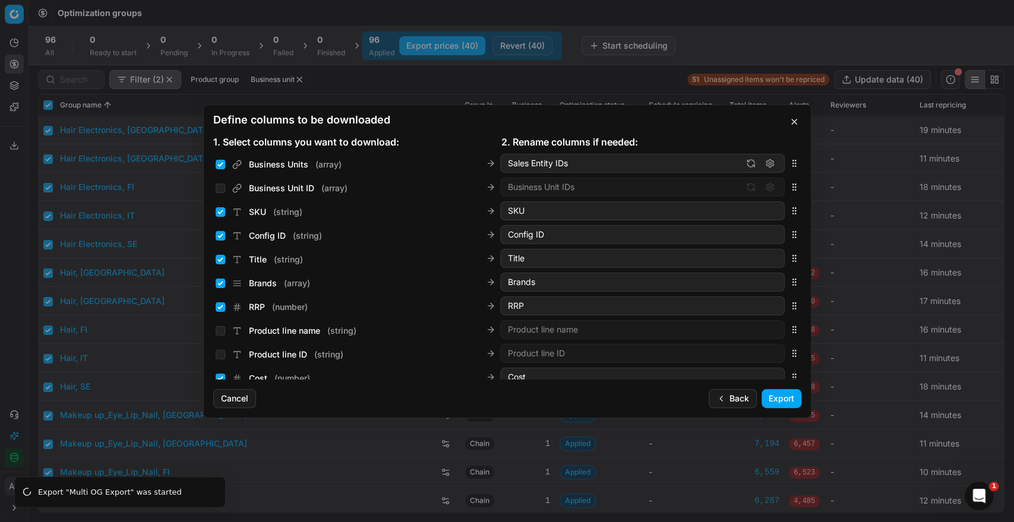
click at [781, 398] on button "Export" at bounding box center [781, 398] width 40 height 19
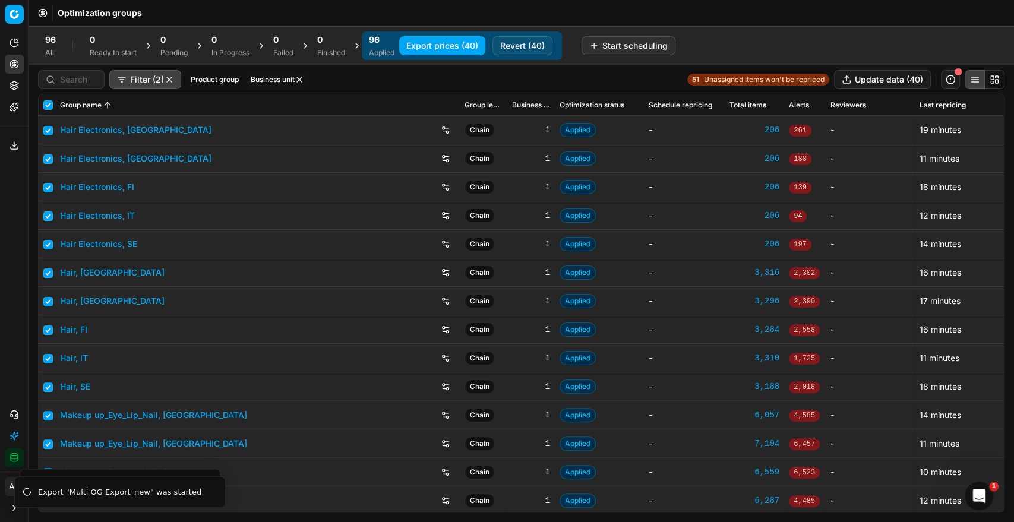
click at [464, 48] on button "Export prices (40)" at bounding box center [442, 45] width 86 height 19
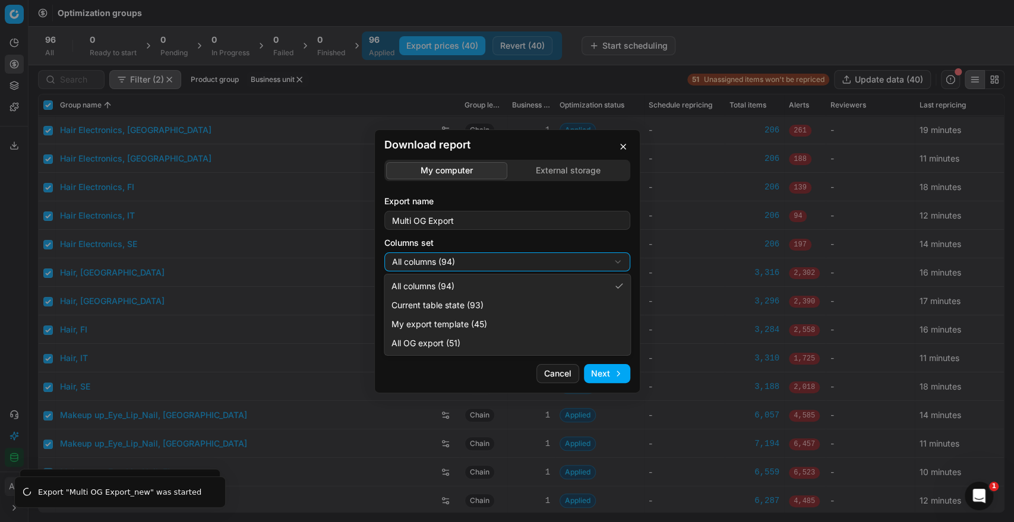
click at [532, 257] on div "Download report My computer External storage Export name Multi OG Export Column…" at bounding box center [507, 261] width 1014 height 522
select select "custom"
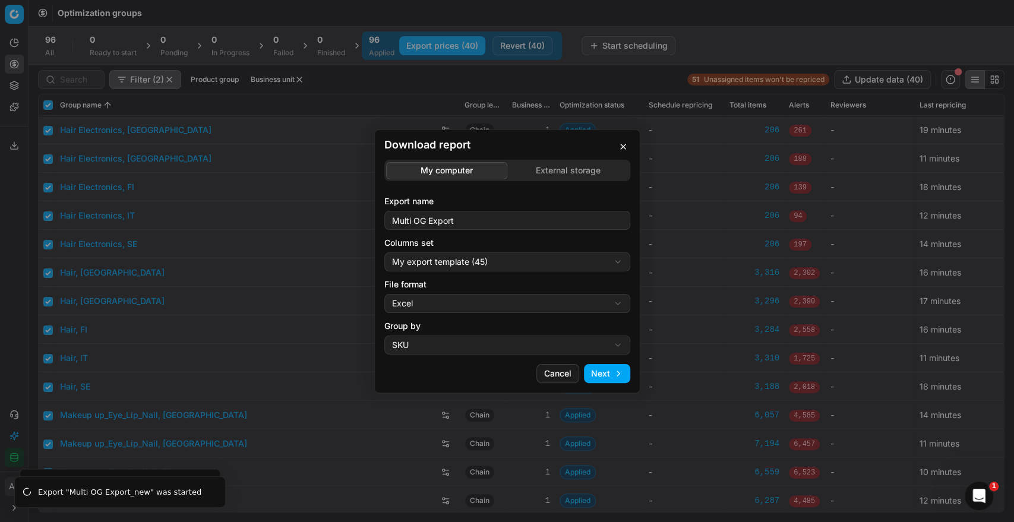
click at [601, 378] on button "Next" at bounding box center [607, 373] width 46 height 19
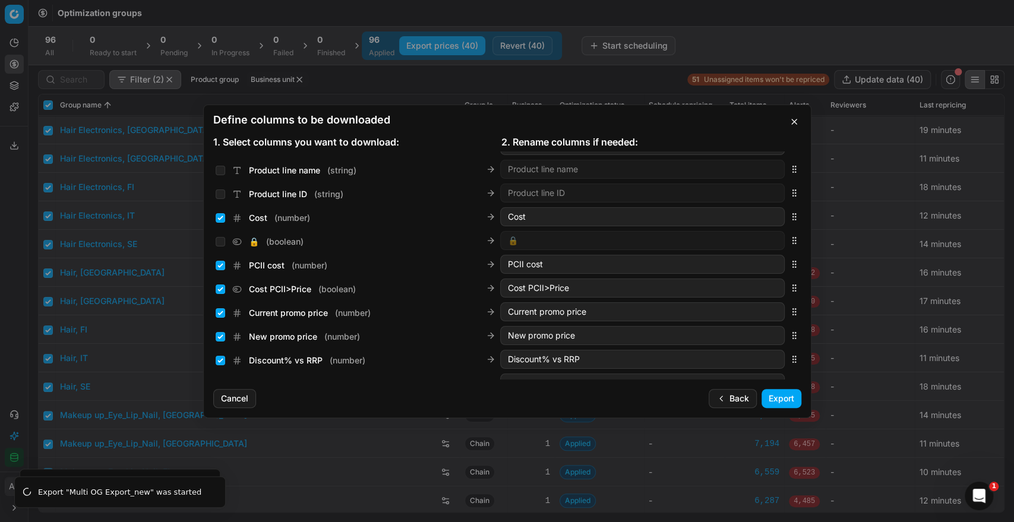
scroll to position [161, 0]
click at [791, 118] on button "button" at bounding box center [794, 122] width 14 height 14
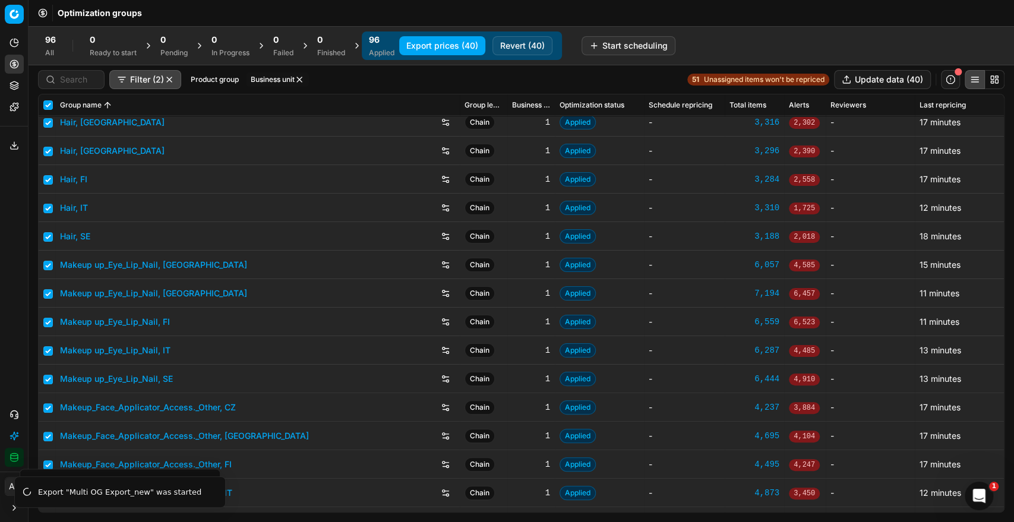
scroll to position [0, 0]
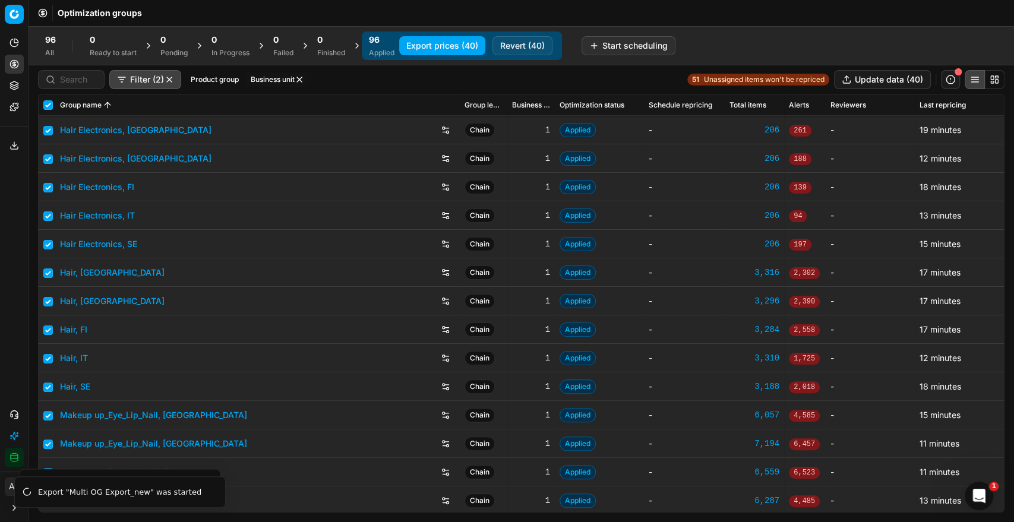
click at [5, 150] on button "Export service" at bounding box center [14, 145] width 19 height 19
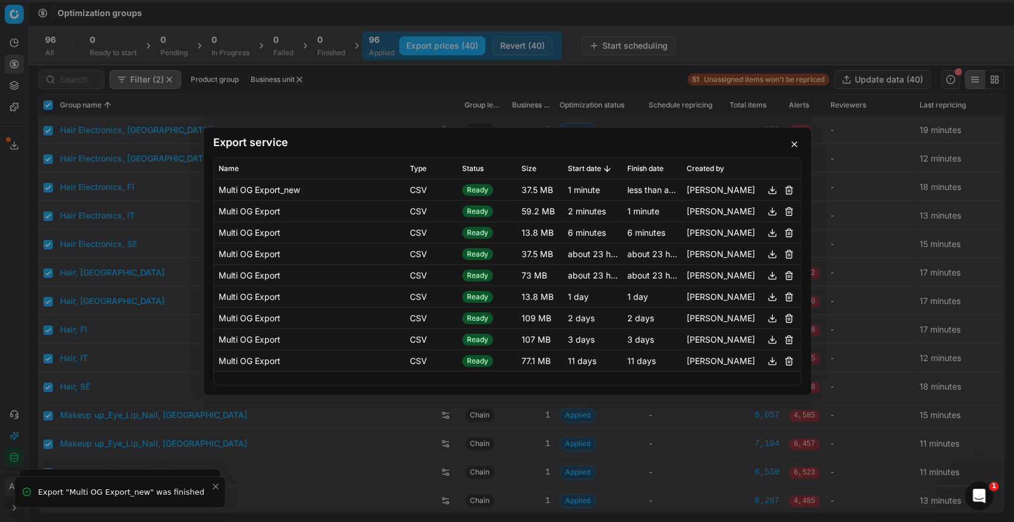
click at [770, 211] on button "button" at bounding box center [772, 211] width 14 height 14
click at [773, 191] on button "button" at bounding box center [772, 189] width 14 height 14
click at [791, 142] on button "button" at bounding box center [794, 144] width 14 height 14
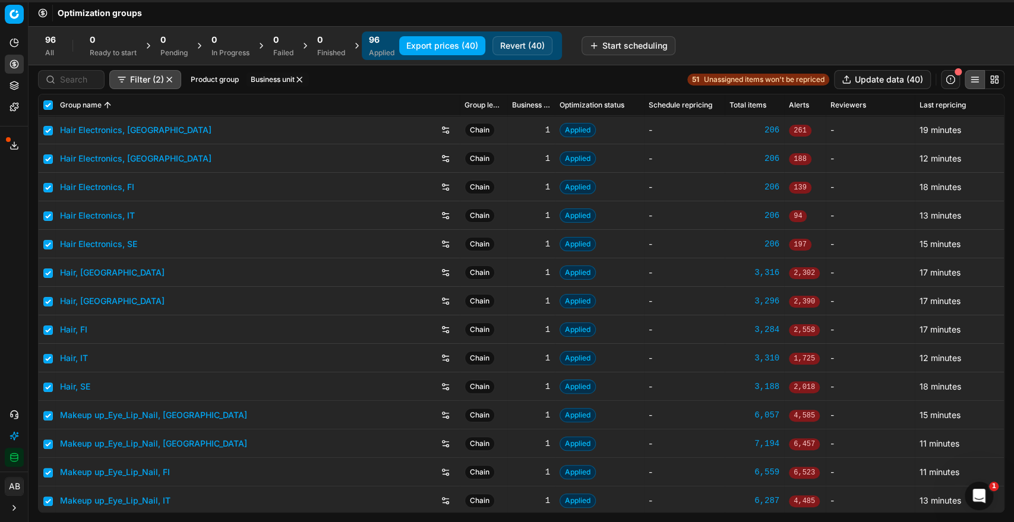
click at [59, 50] on div "96 All" at bounding box center [50, 45] width 25 height 29
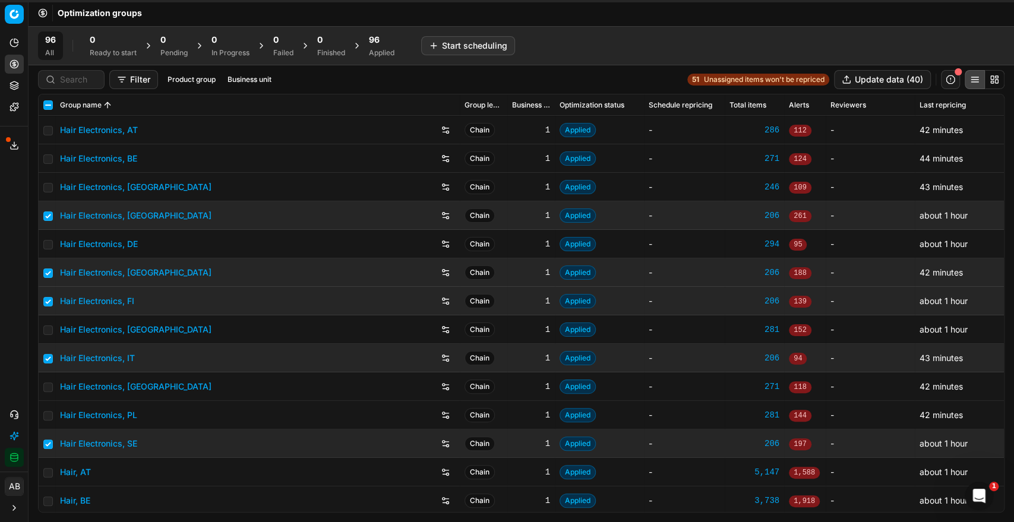
checkbox input "false"
click at [80, 77] on input at bounding box center [125, 80] width 130 height 12
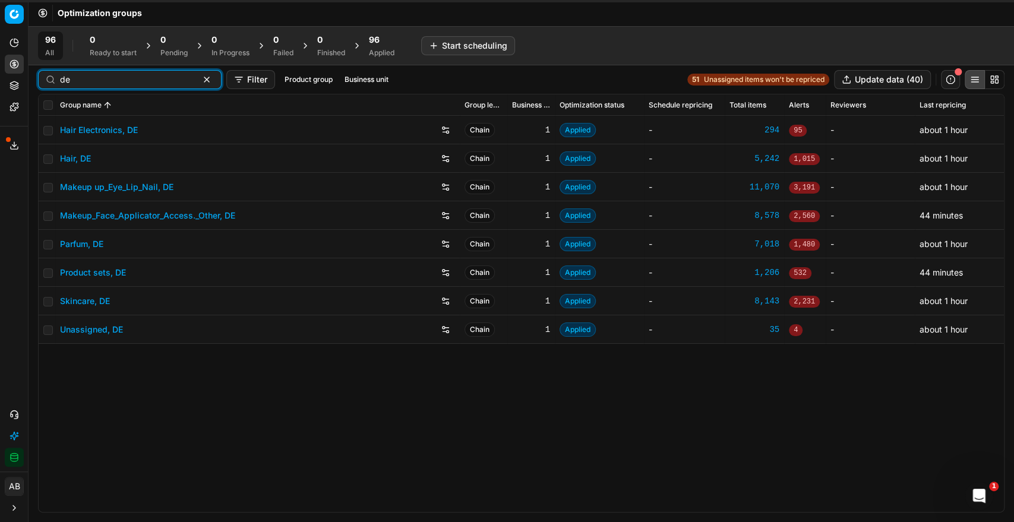
type input "de"
click at [102, 239] on link "Parfum, DE" at bounding box center [81, 244] width 43 height 12
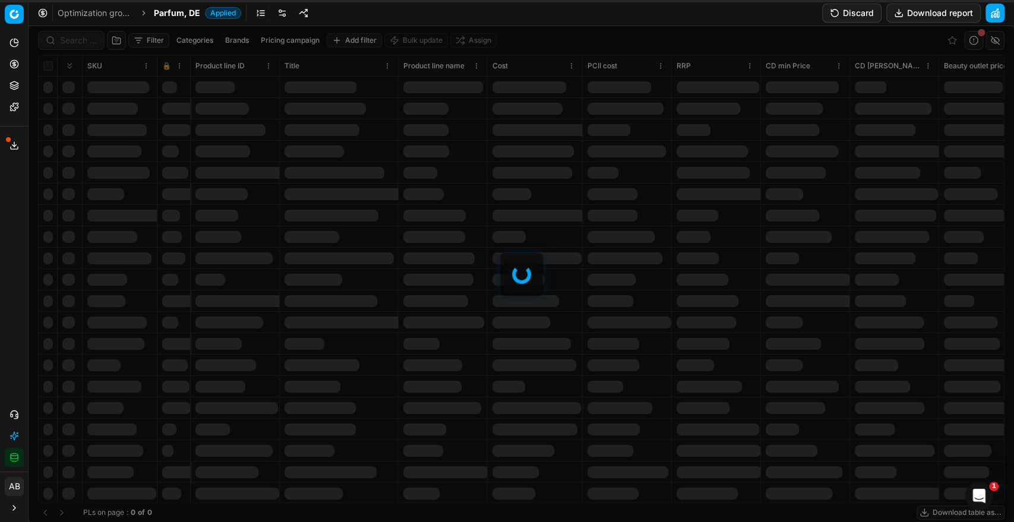
click at [68, 44] on div at bounding box center [521, 274] width 985 height 496
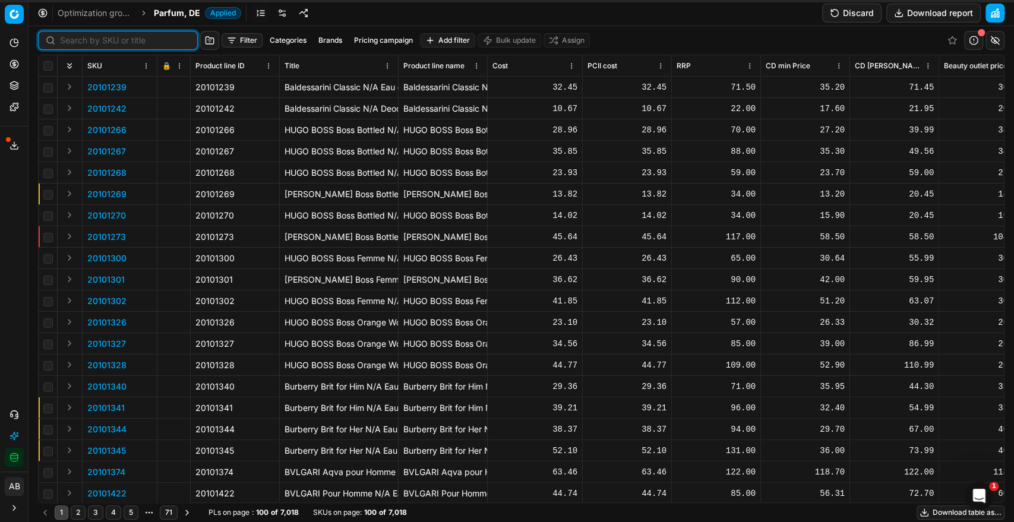
click at [73, 42] on input at bounding box center [125, 40] width 130 height 12
paste input "80041833-50"
type input "80041833-50"
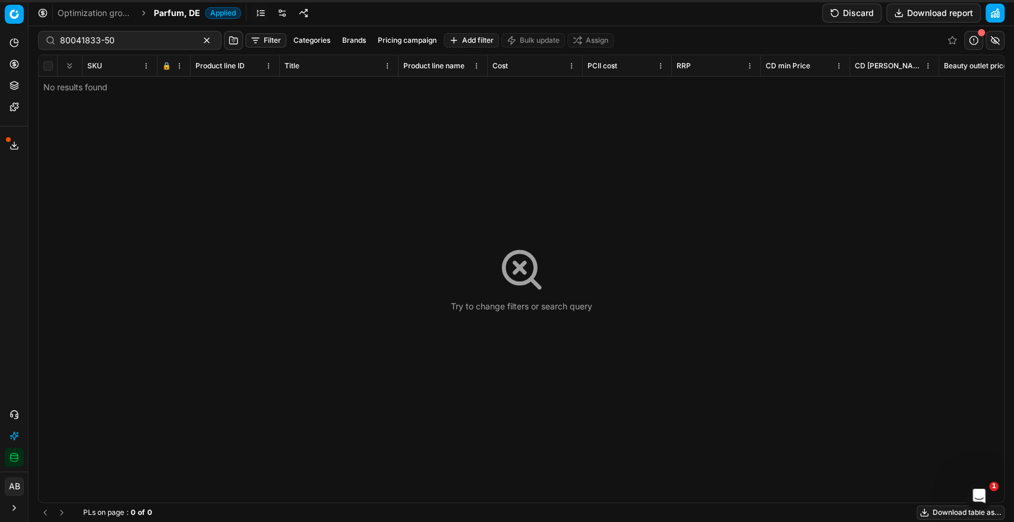
click at [169, 17] on span "Parfum, DE" at bounding box center [177, 13] width 46 height 12
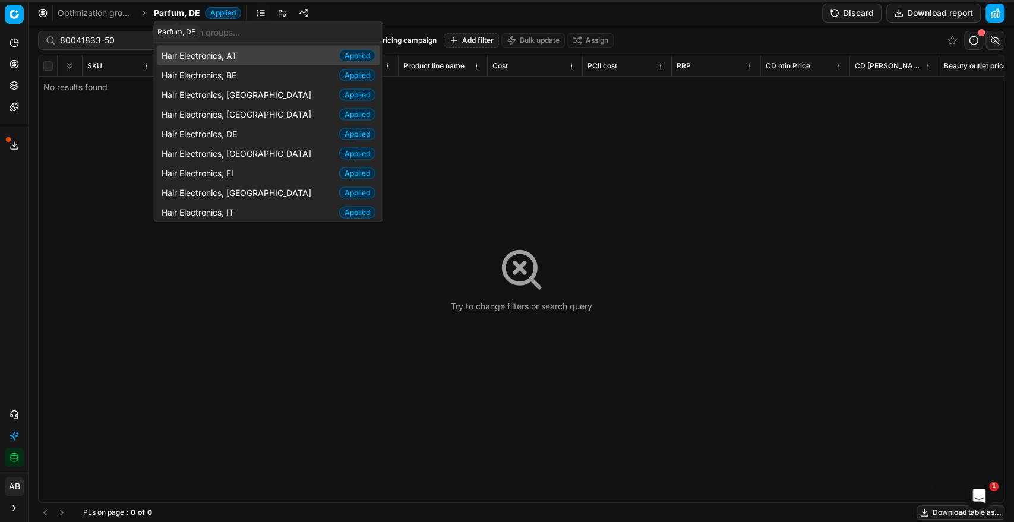
click at [178, 38] on div "Parfum, DE" at bounding box center [177, 32] width 48 height 14
click at [178, 38] on input "text" at bounding box center [276, 32] width 200 height 24
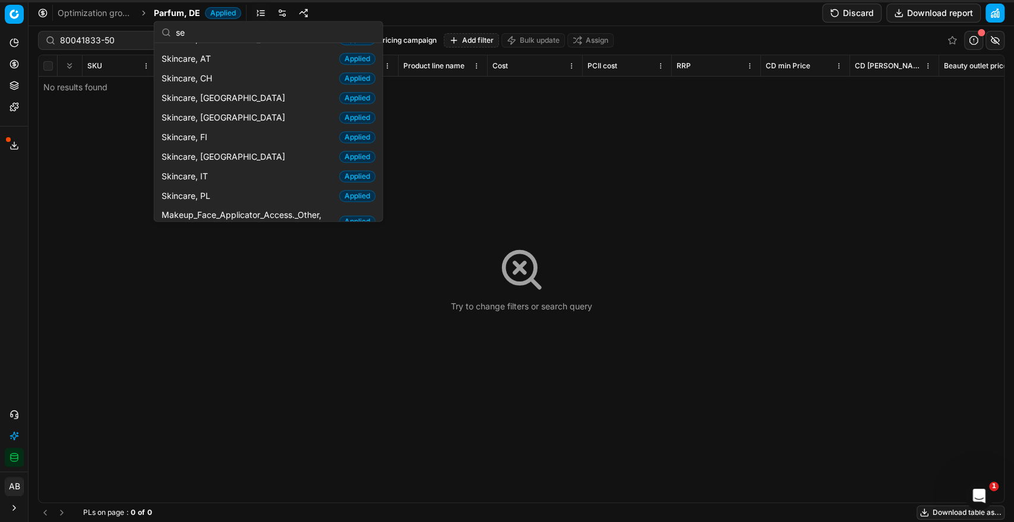
scroll to position [166, 0]
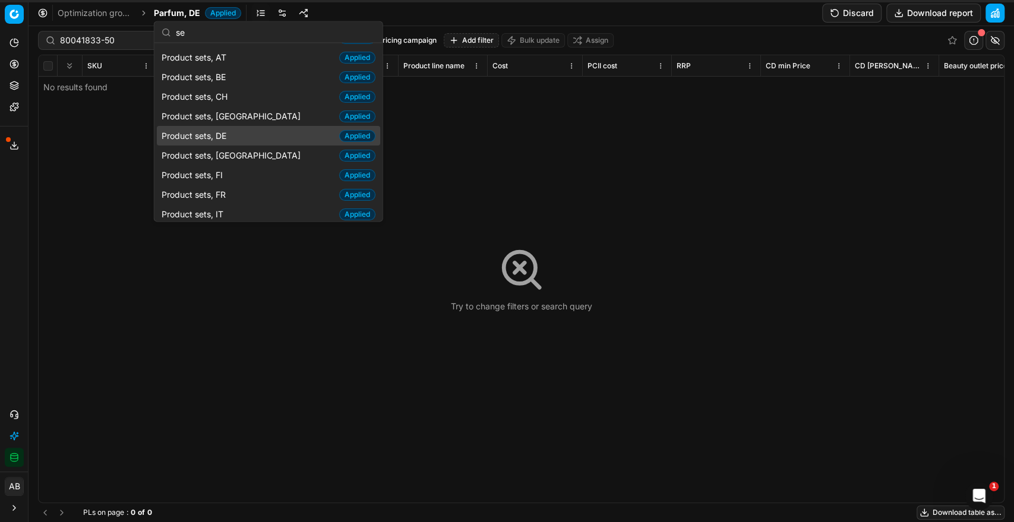
type input "se"
click at [219, 135] on span "Product sets, DE" at bounding box center [196, 135] width 69 height 12
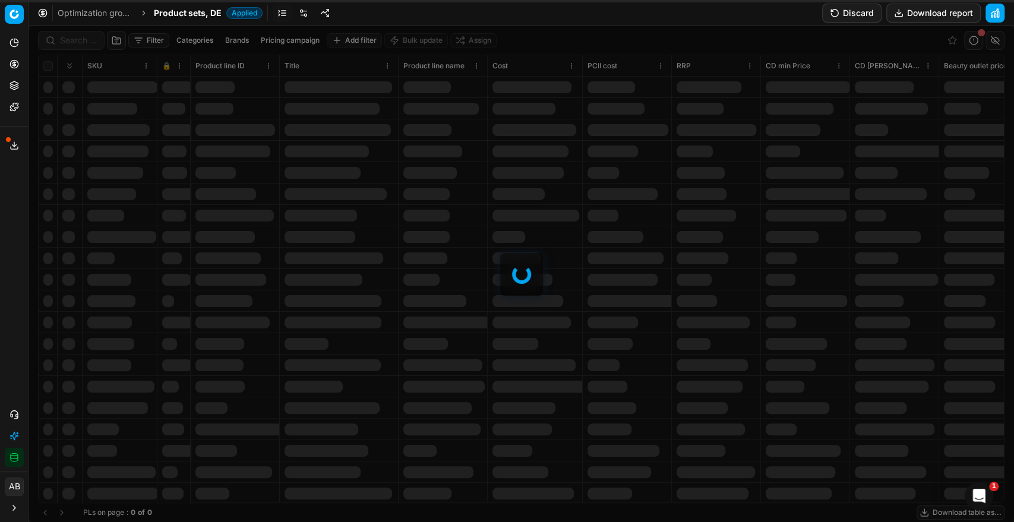
click at [86, 43] on div "Filter Categories Brands Pricing campaign Add filter Bulk update Assign SKU 🔒 P…" at bounding box center [521, 274] width 985 height 496
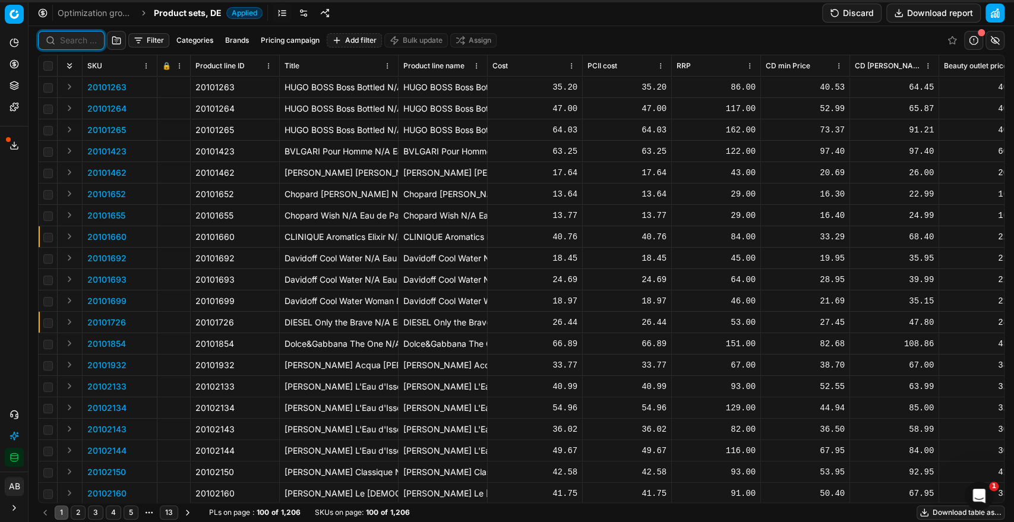
click at [86, 43] on input at bounding box center [78, 40] width 37 height 12
paste input "80041833-50"
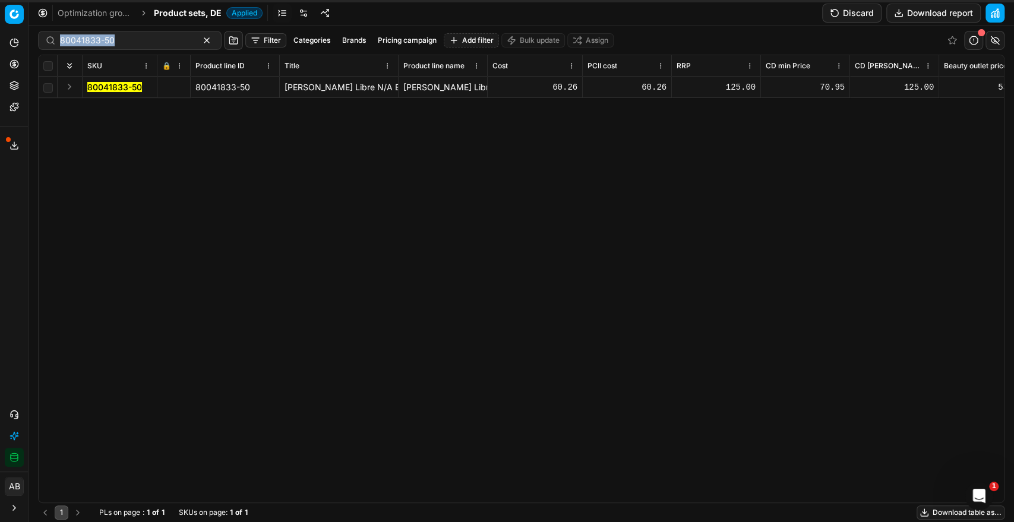
drag, startPoint x: 127, startPoint y: 46, endPoint x: 45, endPoint y: 39, distance: 82.3
click at [45, 39] on div "80041833-50" at bounding box center [129, 40] width 183 height 19
paste input "[PERSON_NAME] Libre N/A Eau de Parfum 50 ml"
type input "[PERSON_NAME] Libre N/A Eau de Parfum 50 ml"
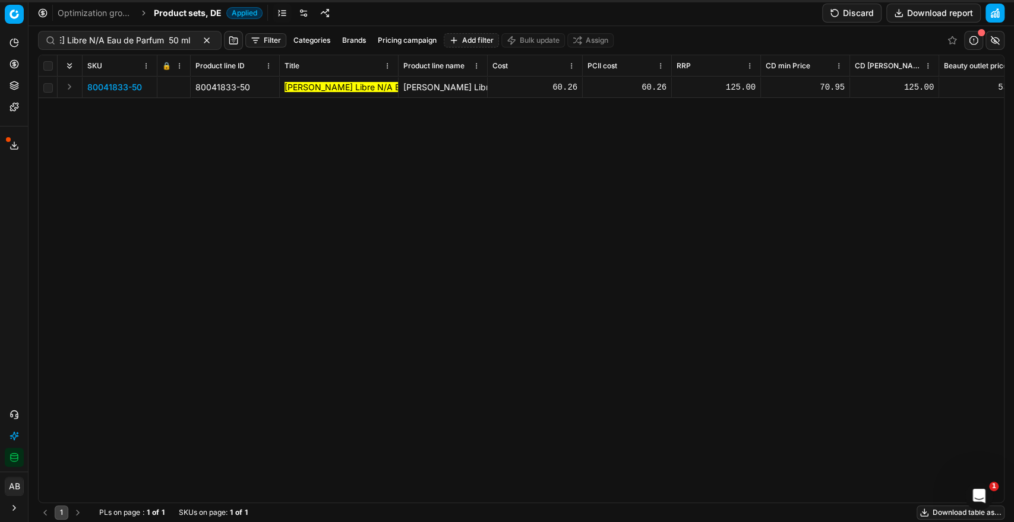
scroll to position [0, 0]
click at [123, 84] on span "80041833-50" at bounding box center [114, 87] width 55 height 12
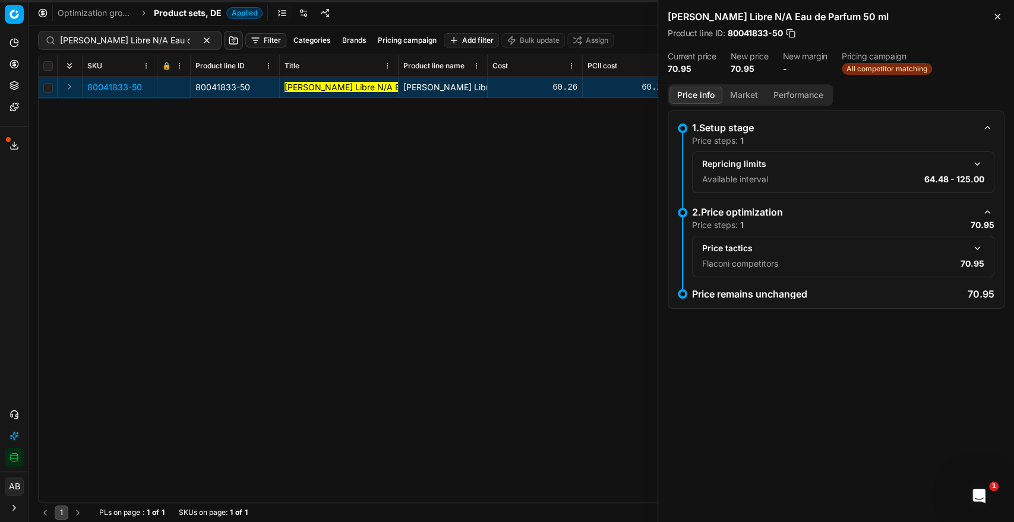
click at [980, 247] on button "button" at bounding box center [977, 248] width 14 height 14
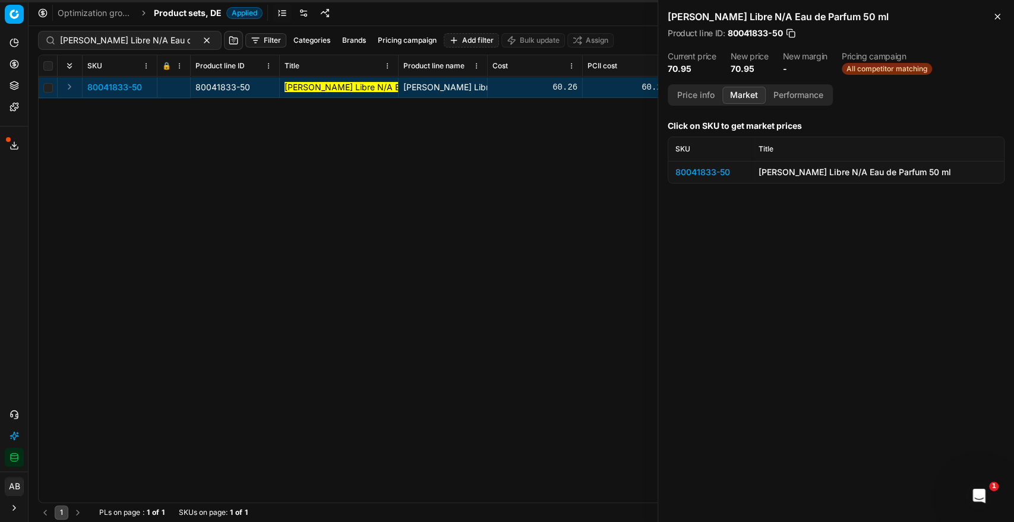
click at [754, 91] on button "Market" at bounding box center [743, 95] width 43 height 17
click at [717, 175] on div "80041833-50" at bounding box center [709, 172] width 69 height 12
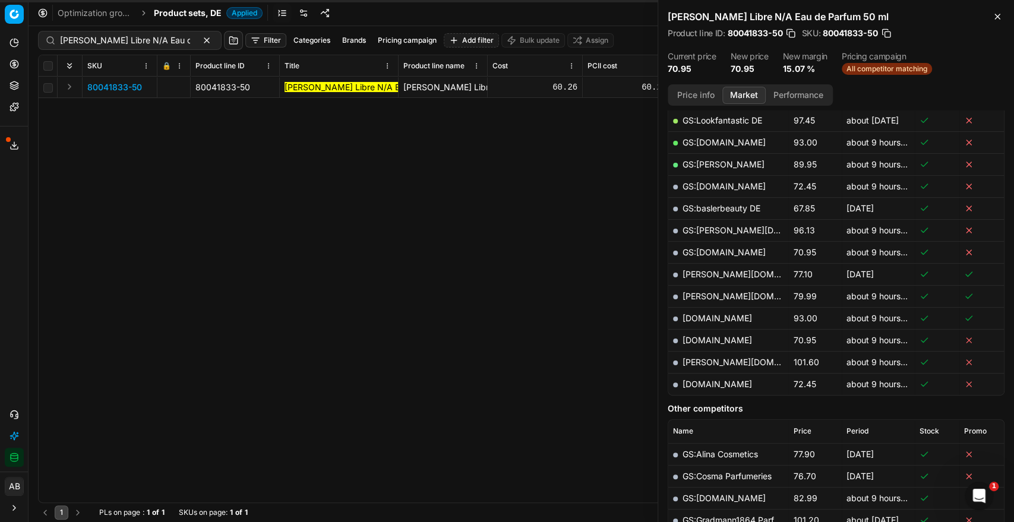
scroll to position [284, 0]
click at [730, 336] on link "[DOMAIN_NAME]" at bounding box center [716, 338] width 69 height 10
